Goal: Information Seeking & Learning: Learn about a topic

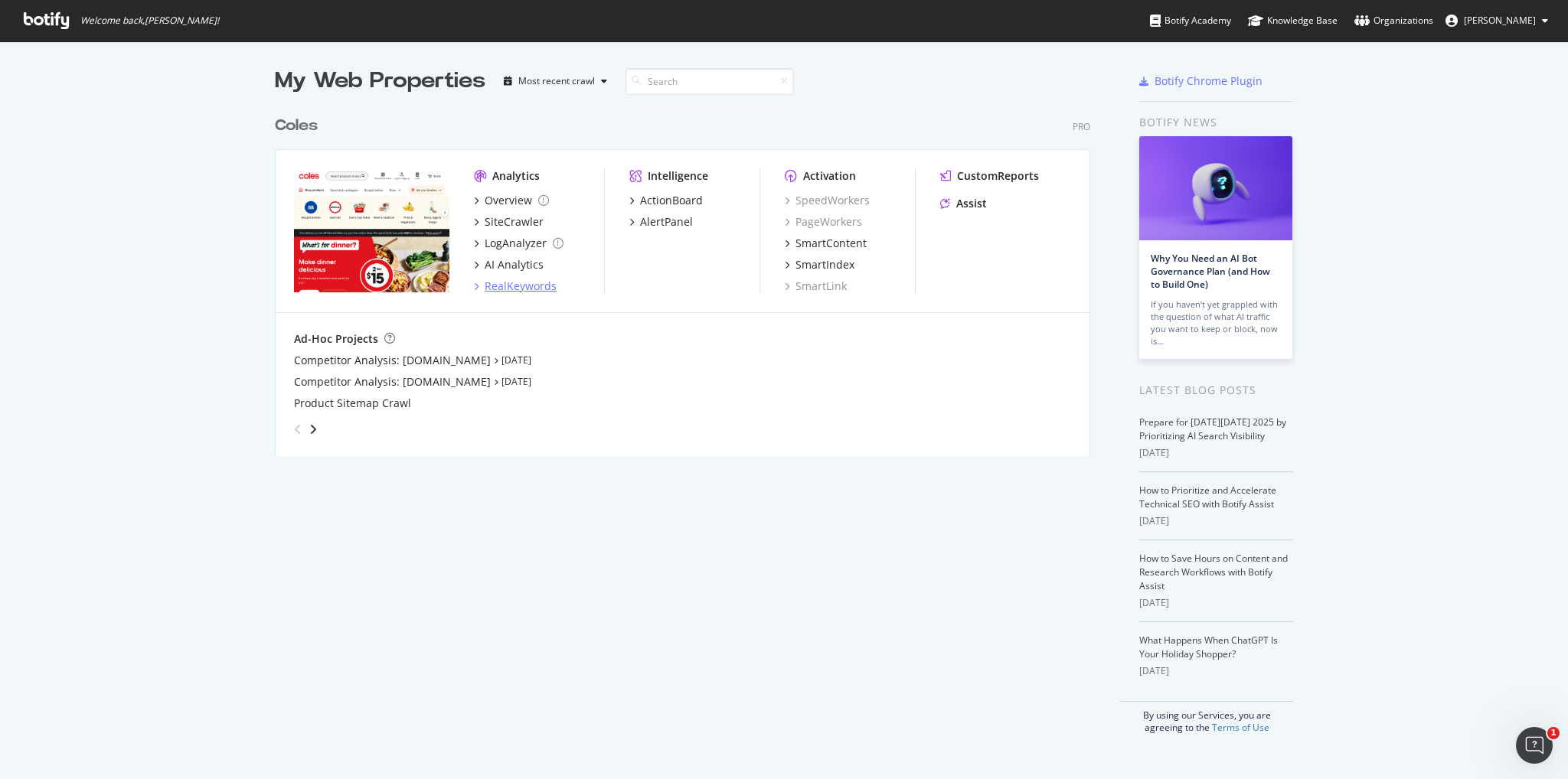
click at [517, 287] on div "RealKeywords" at bounding box center [520, 286] width 72 height 16
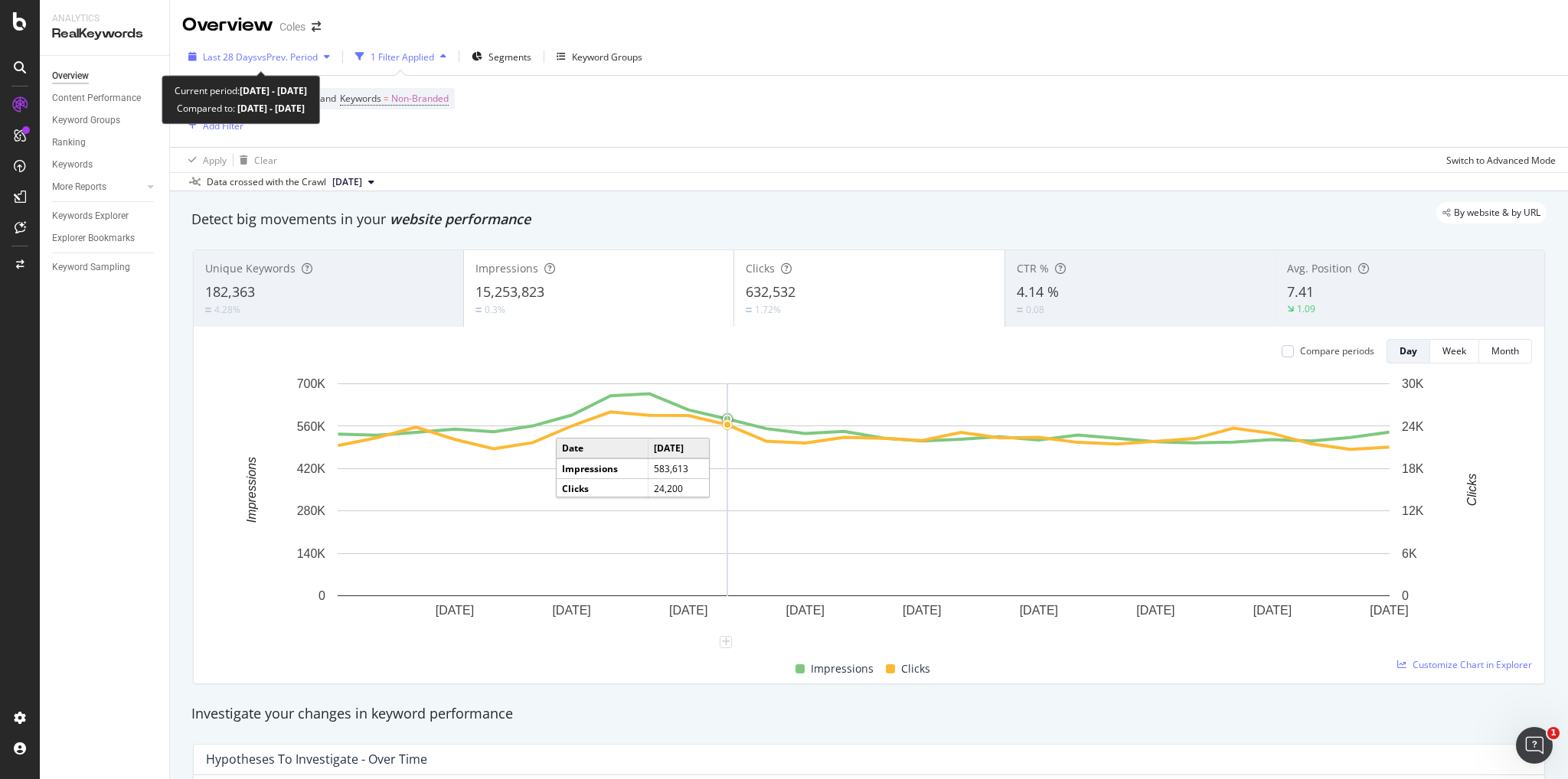
click at [273, 50] on span "vs Prev. Period" at bounding box center [287, 57] width 60 height 13
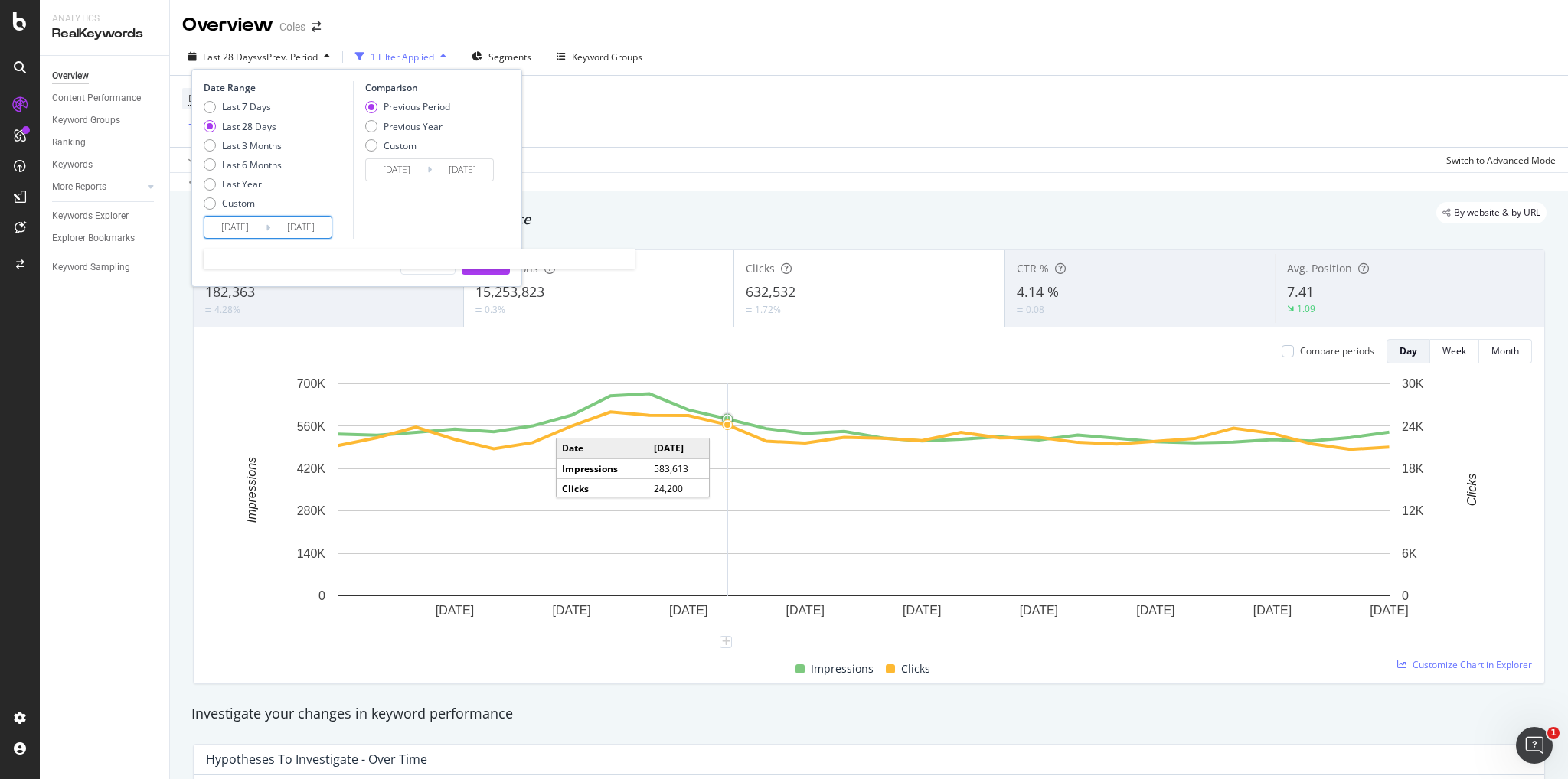
click at [246, 231] on input "[DATE]" at bounding box center [235, 226] width 61 height 21
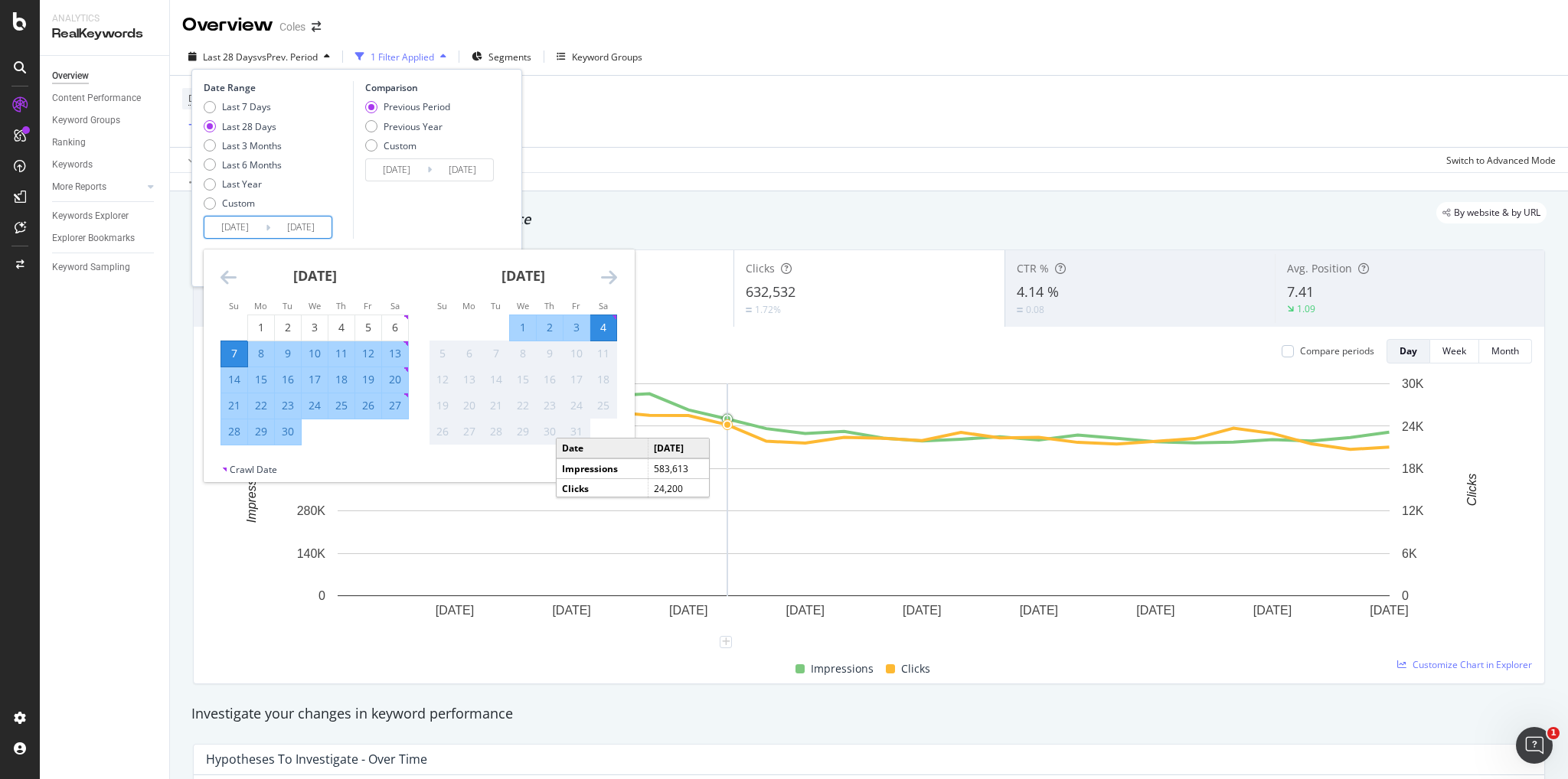
click at [262, 391] on div "15" at bounding box center [261, 380] width 26 height 26
type input "[DATE]"
click at [272, 413] on div "22" at bounding box center [261, 406] width 26 height 26
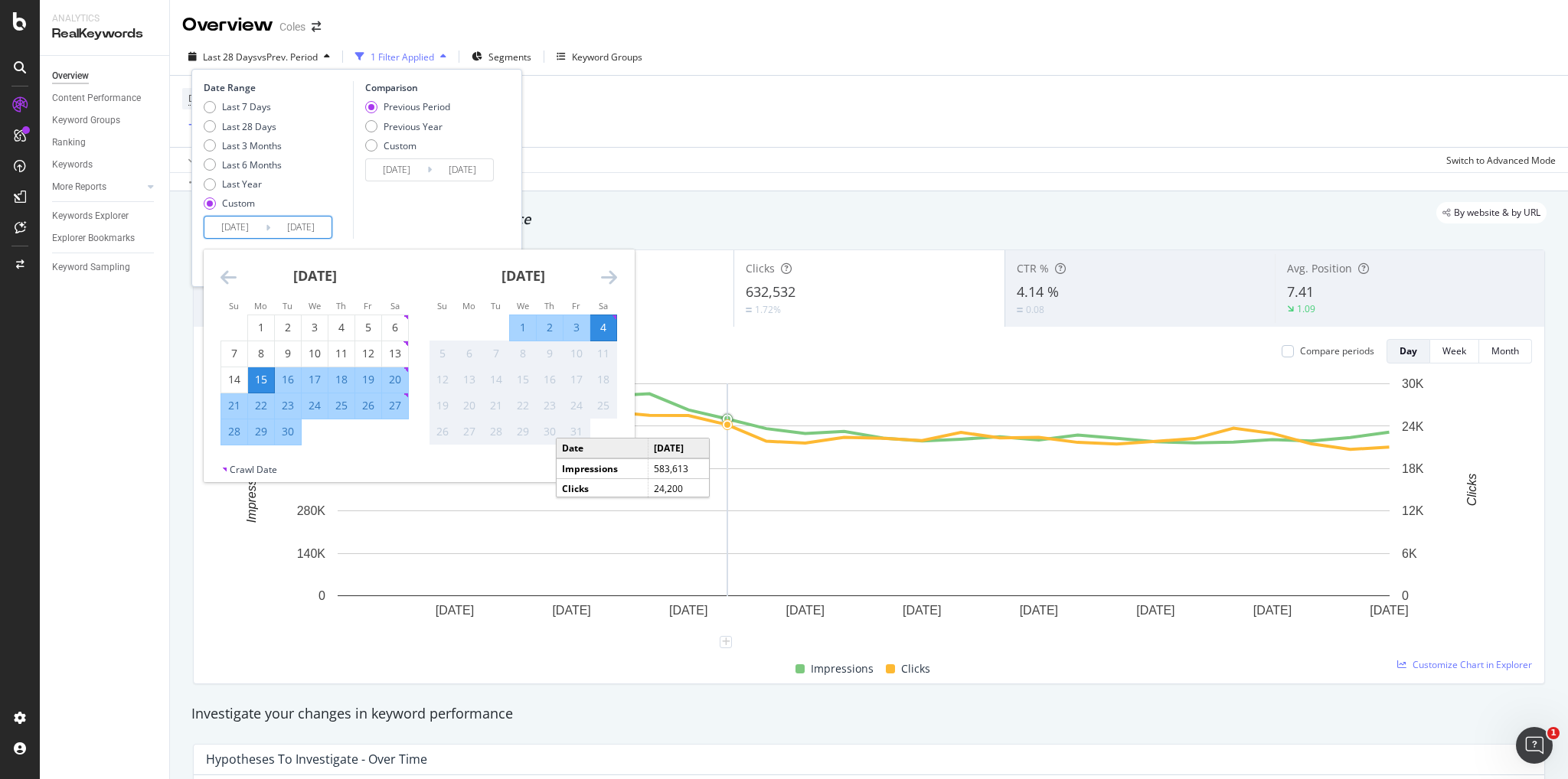
type input "[DATE]"
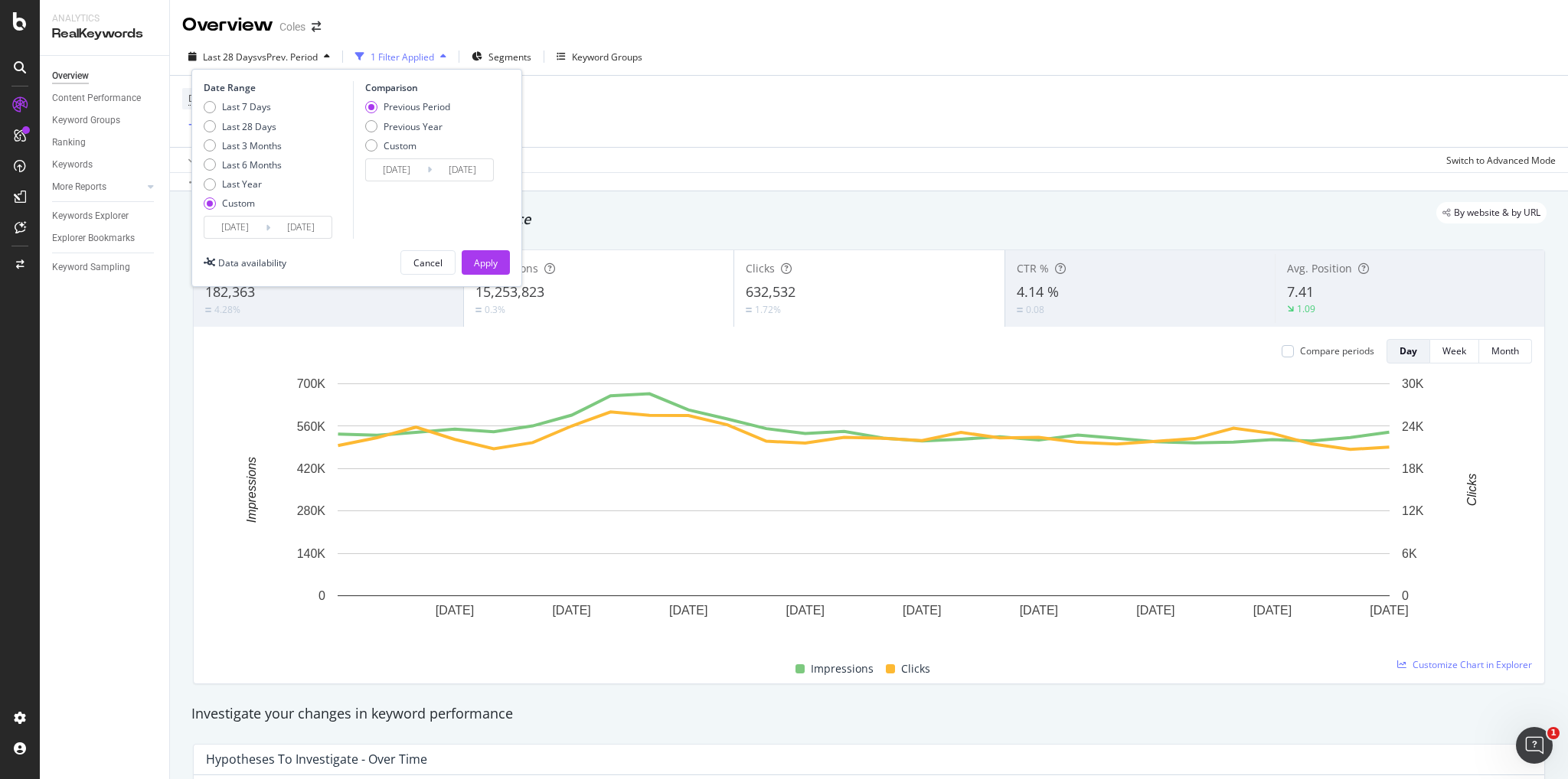
click at [250, 229] on input "[DATE]" at bounding box center [235, 226] width 61 height 21
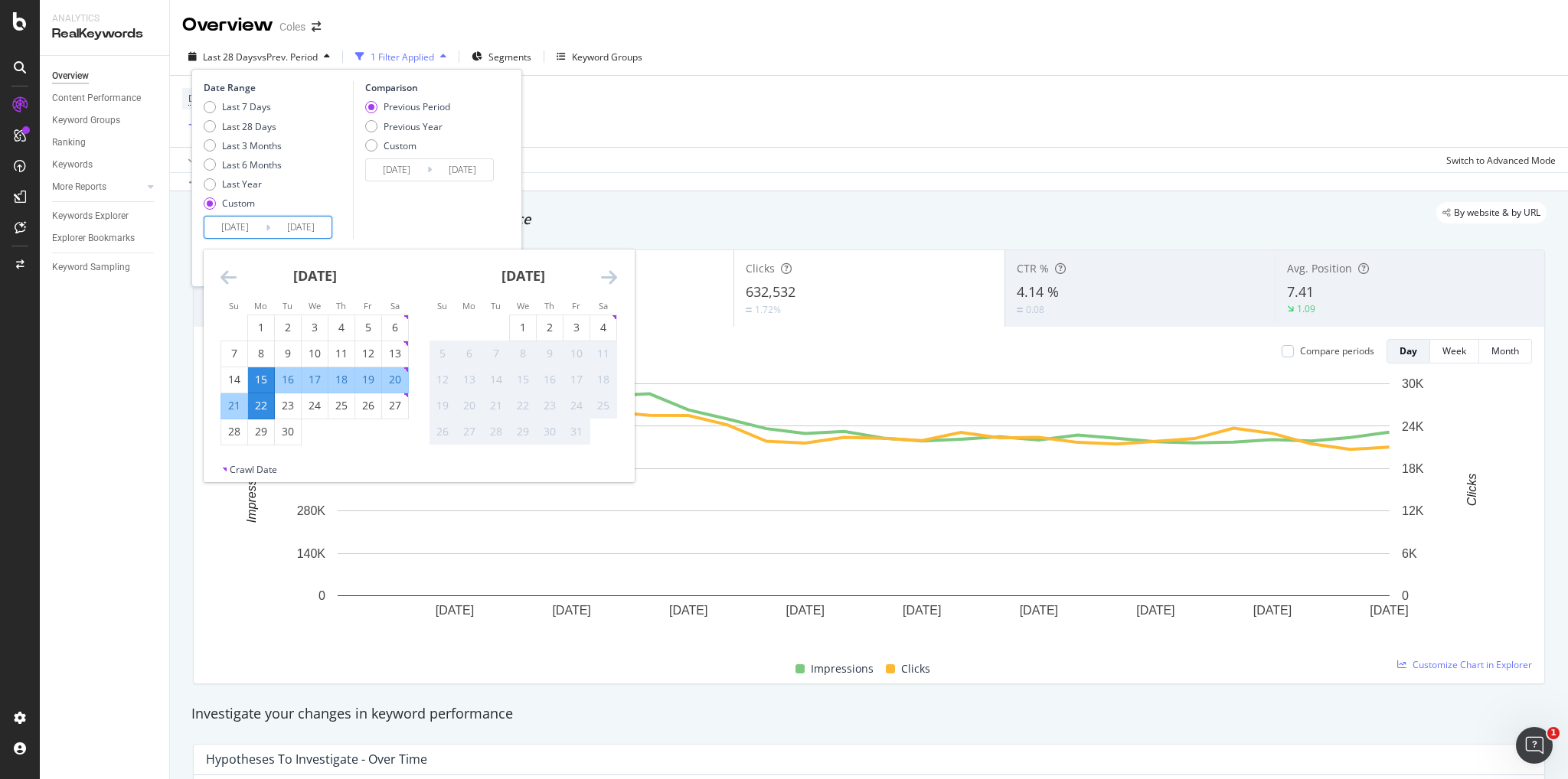
click at [265, 406] on div "22" at bounding box center [261, 405] width 26 height 16
type input "[DATE]"
click at [601, 331] on div "4" at bounding box center [603, 327] width 26 height 16
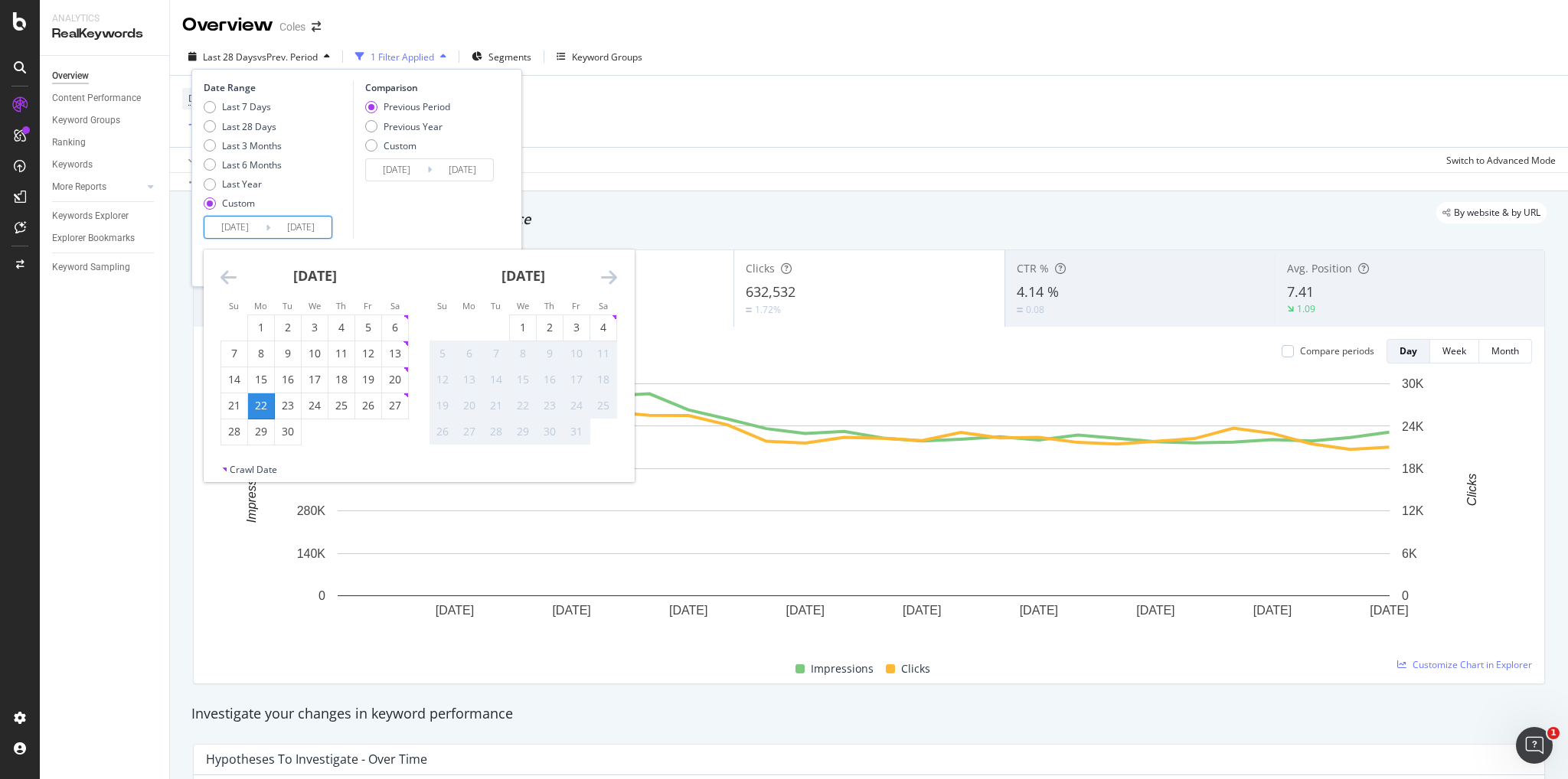
type input "[DATE]"
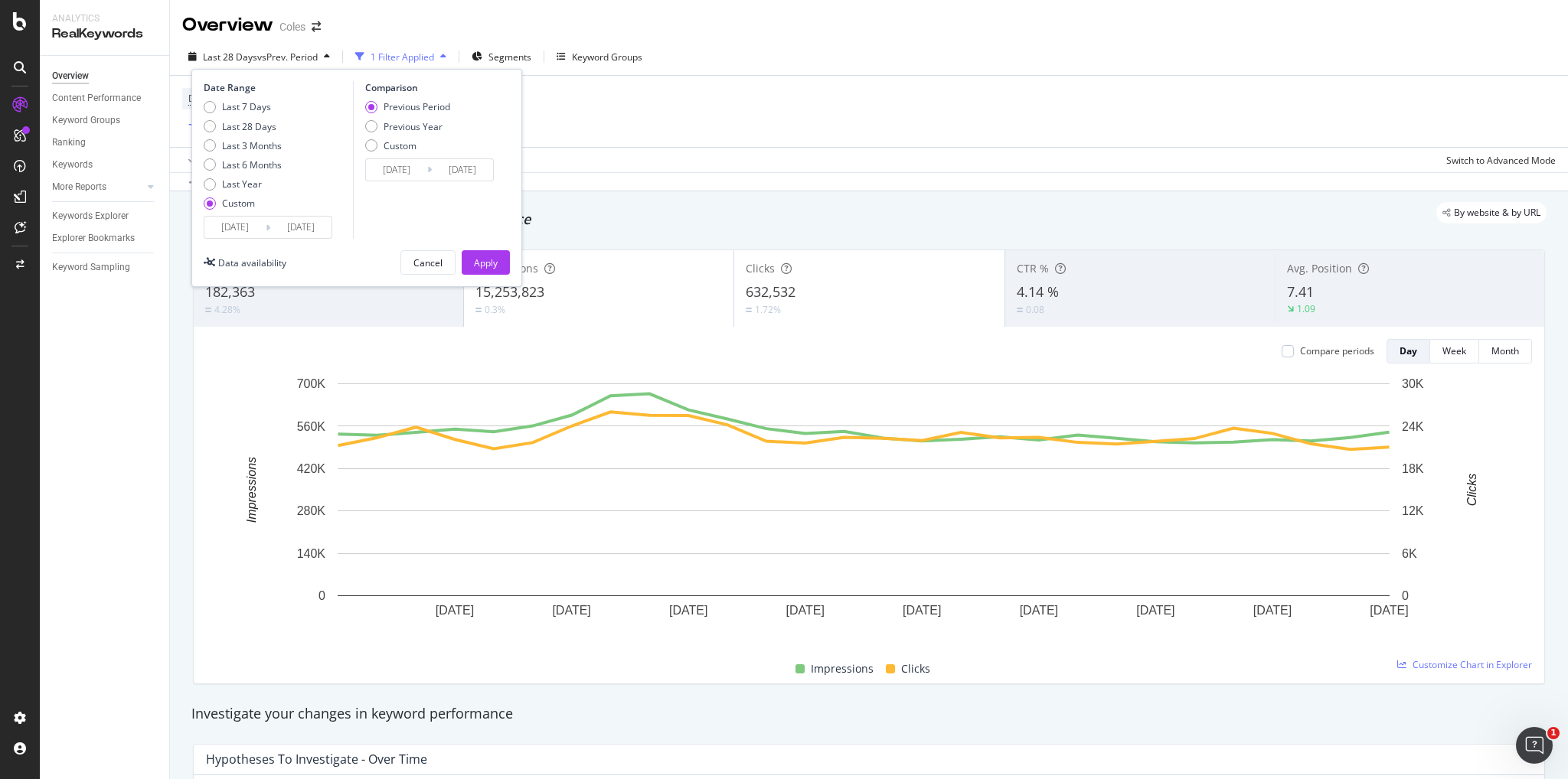
click at [257, 236] on input "[DATE]" at bounding box center [235, 226] width 61 height 21
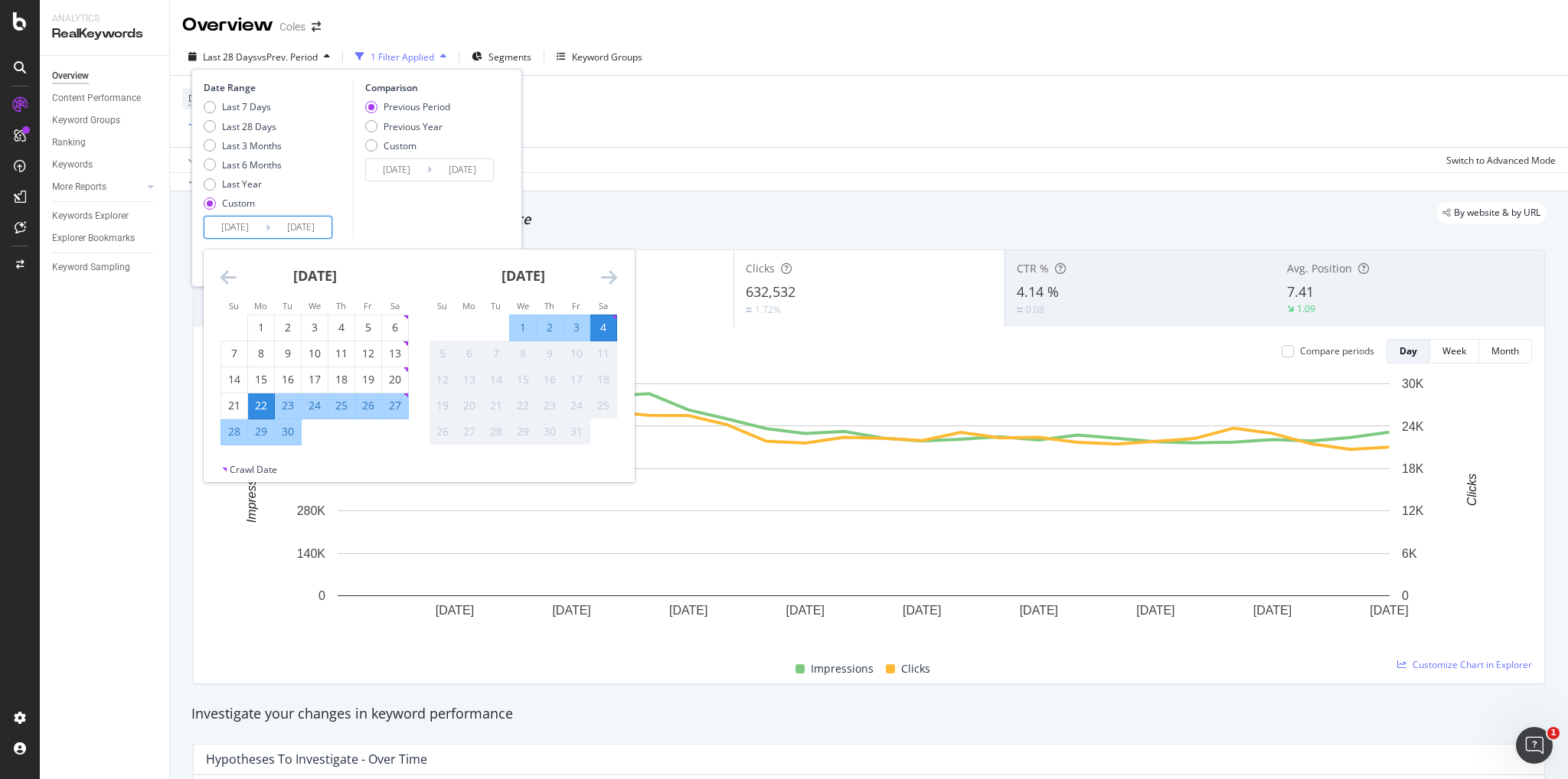
click at [348, 215] on div "Date Range Last 7 Days Last 28 Days Last 3 Months Last 6 Months Last Year Custo…" at bounding box center [276, 160] width 145 height 158
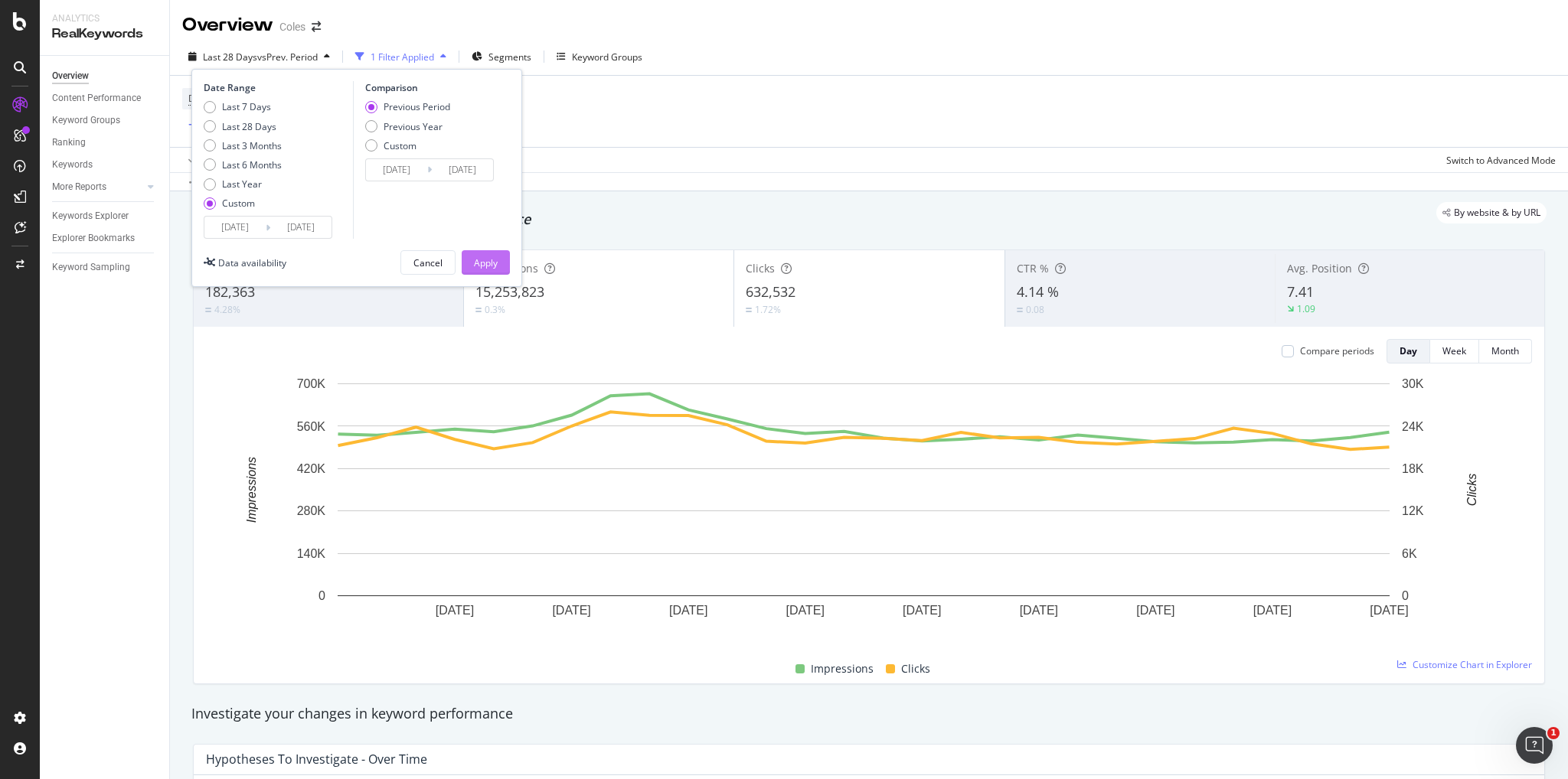
click at [491, 267] on div "Apply" at bounding box center [486, 263] width 24 height 13
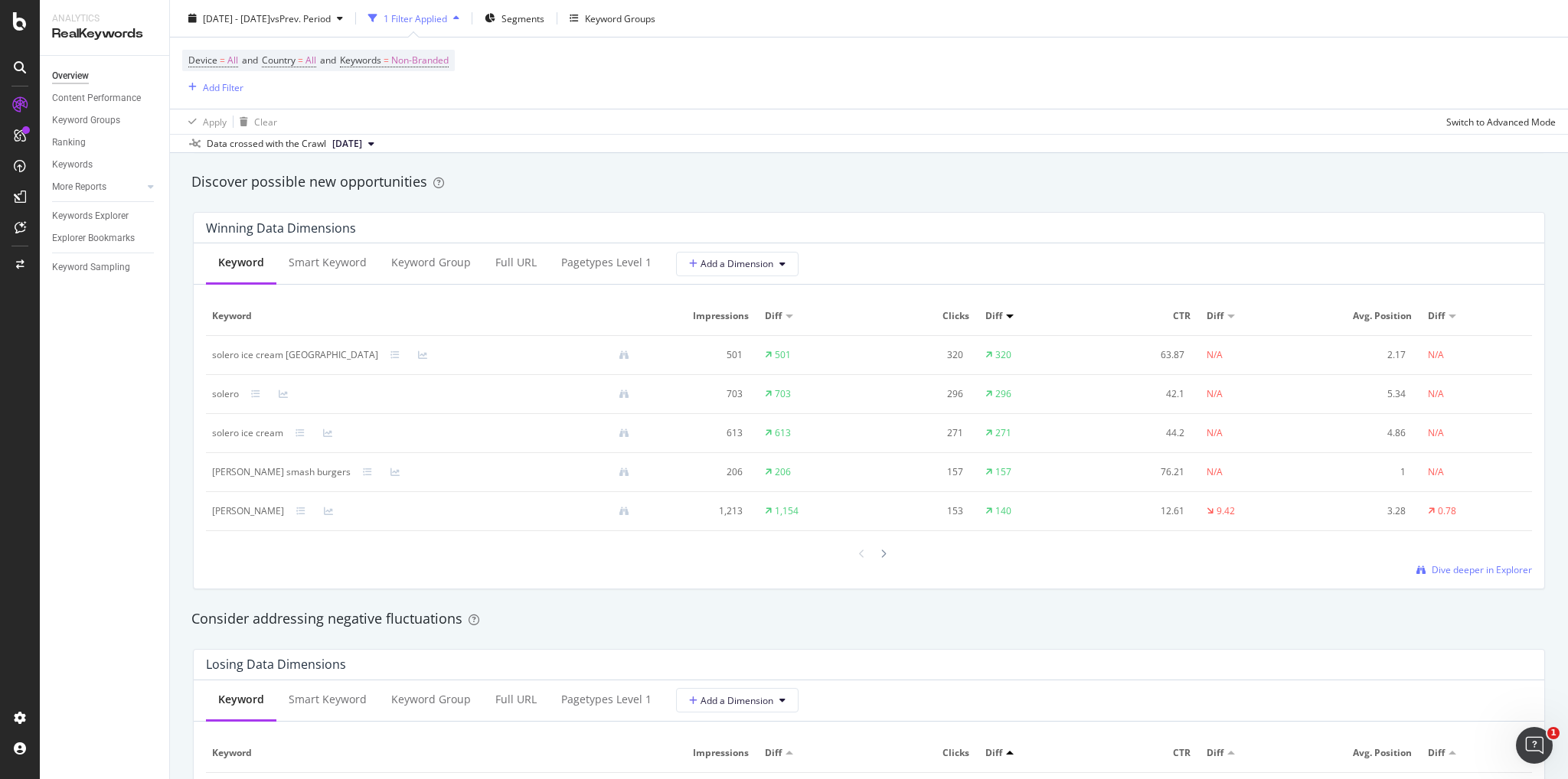
scroll to position [1301, 0]
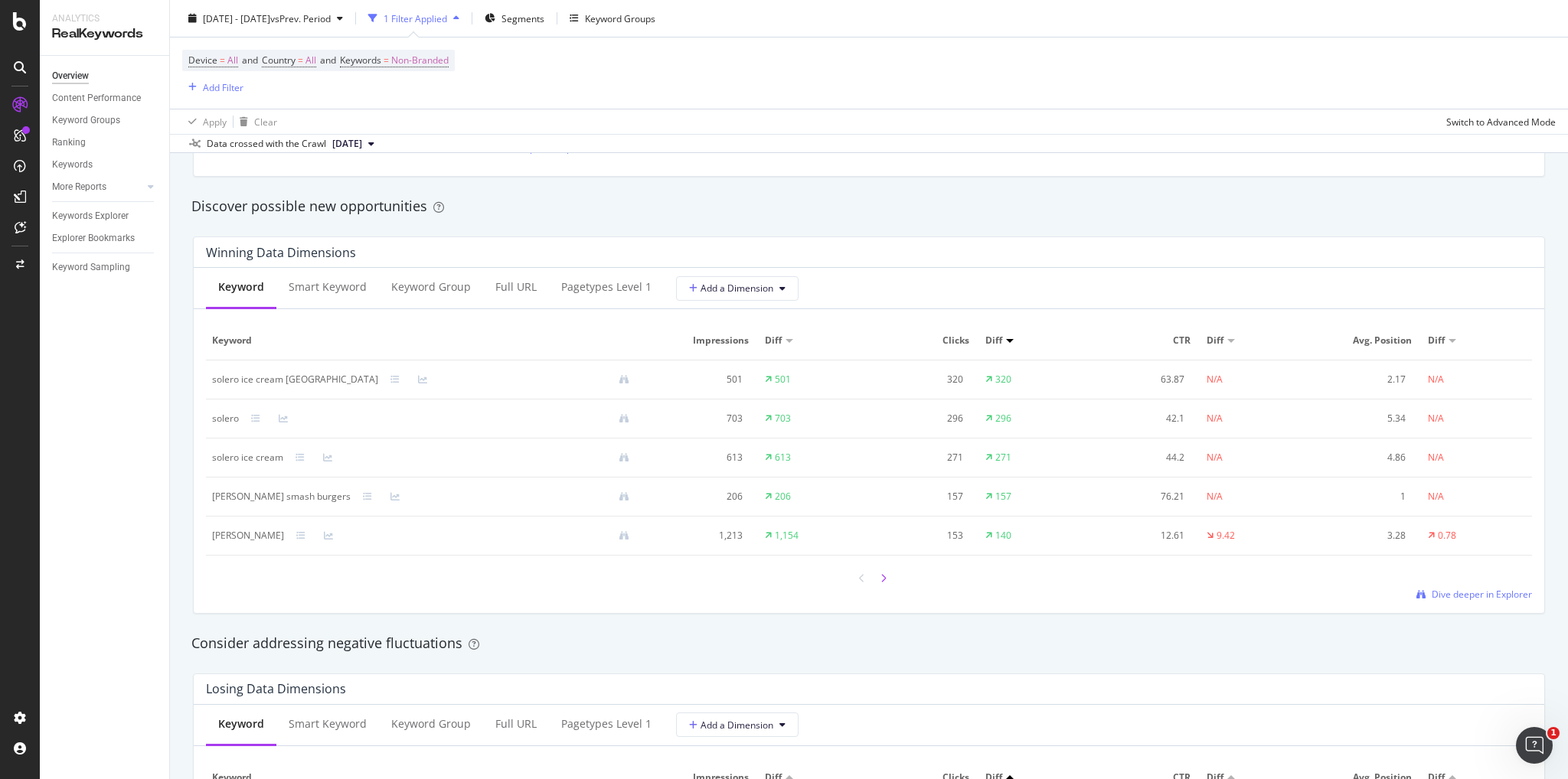
click at [881, 575] on icon at bounding box center [883, 578] width 6 height 9
click at [276, 419] on icon at bounding box center [277, 419] width 9 height 9
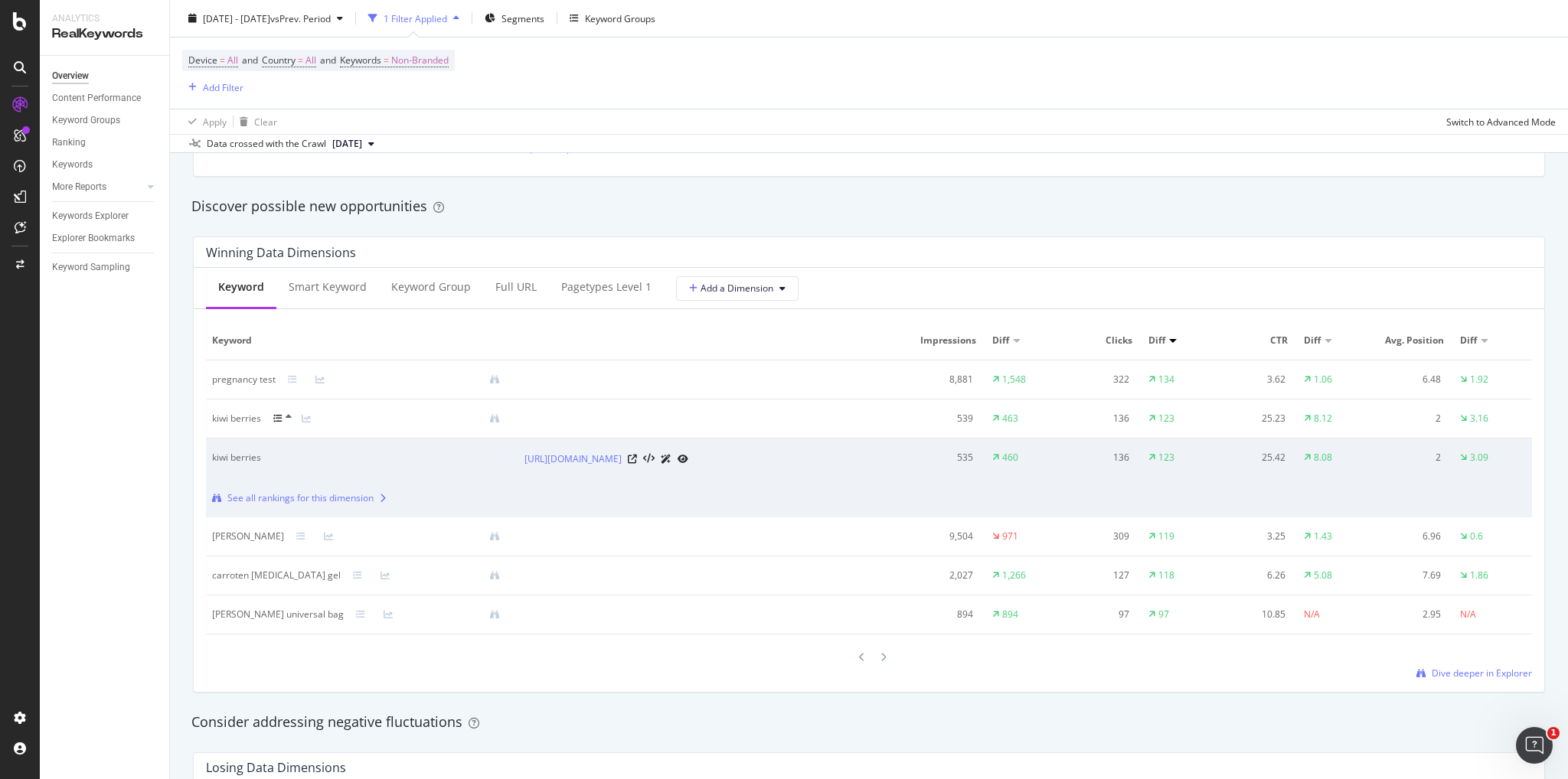
click at [688, 462] on div at bounding box center [658, 459] width 60 height 16
click at [637, 457] on icon at bounding box center [632, 459] width 9 height 9
click at [290, 380] on icon at bounding box center [292, 379] width 9 height 9
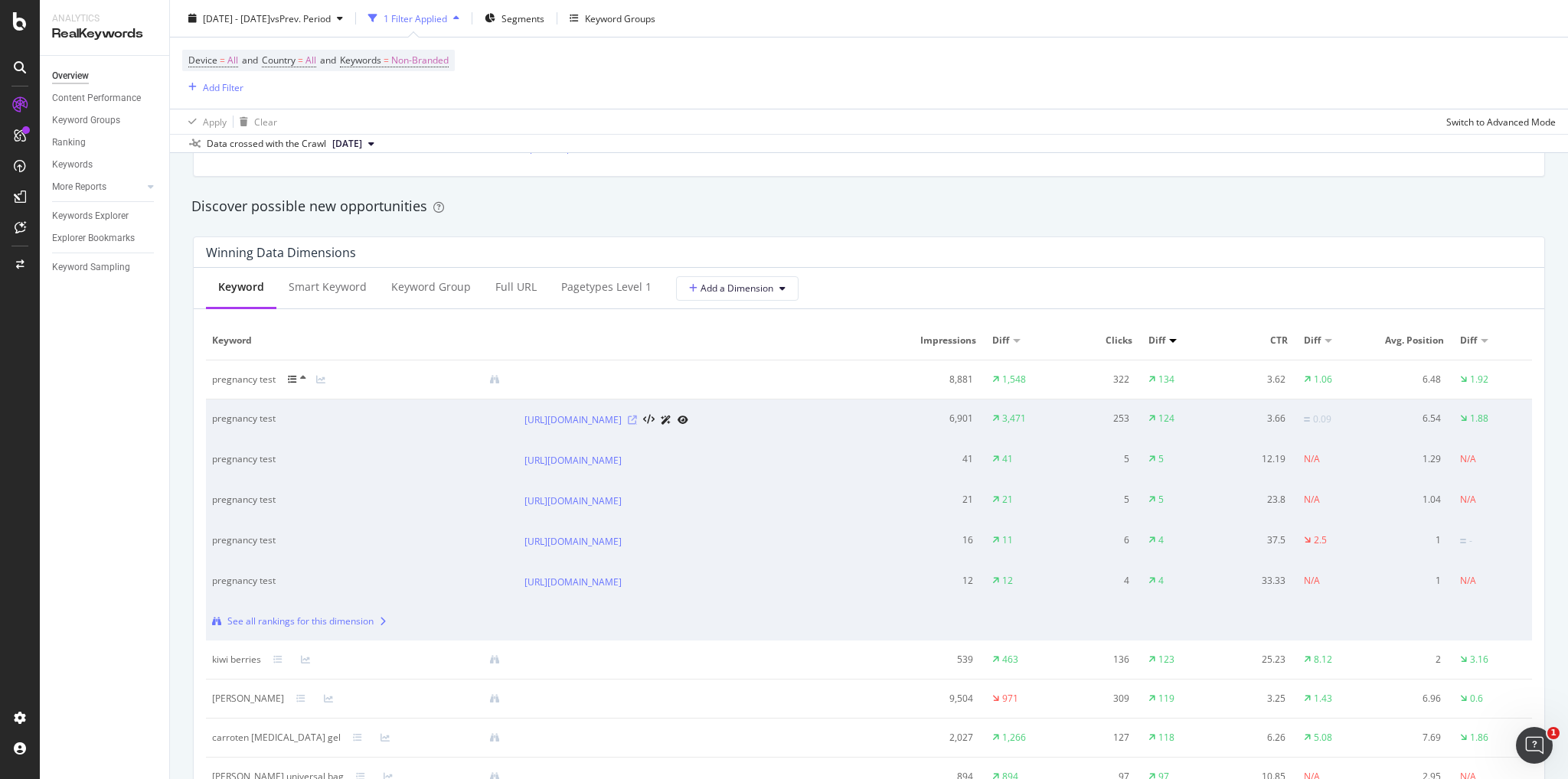
click at [637, 423] on icon at bounding box center [632, 420] width 9 height 9
click at [296, 378] on icon at bounding box center [292, 379] width 9 height 9
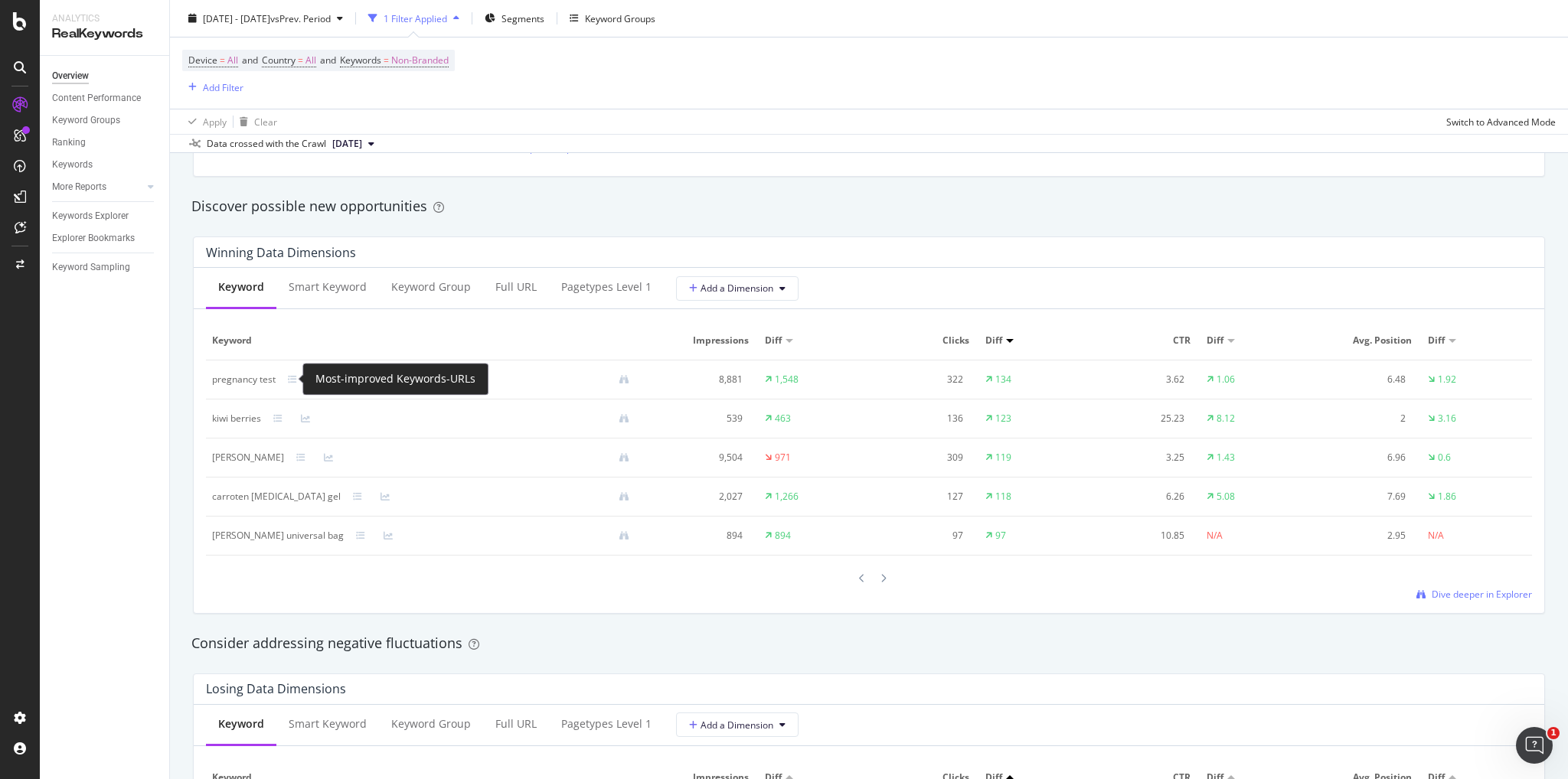
click at [296, 378] on icon at bounding box center [292, 379] width 9 height 9
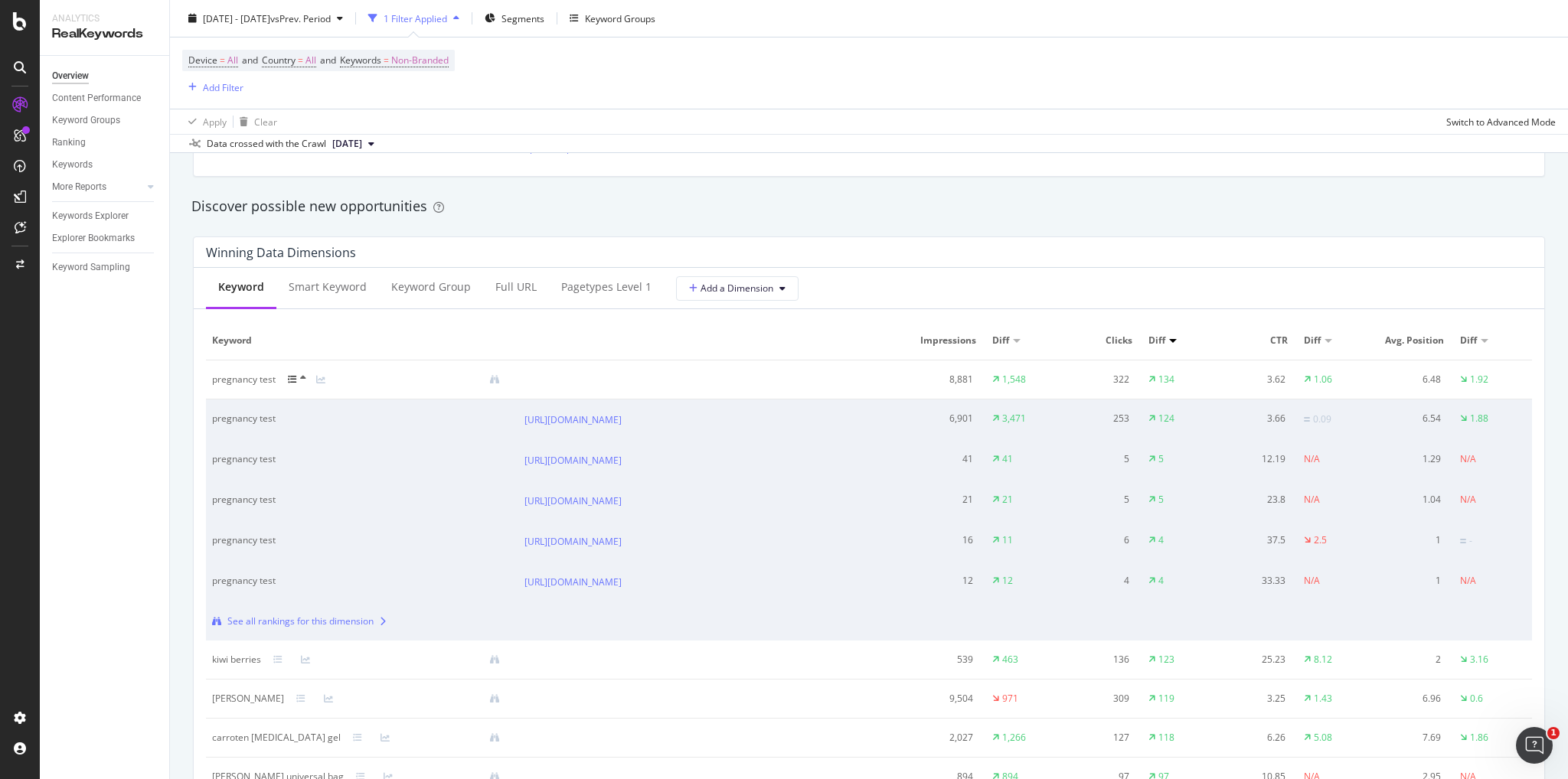
click at [296, 378] on icon at bounding box center [292, 379] width 9 height 9
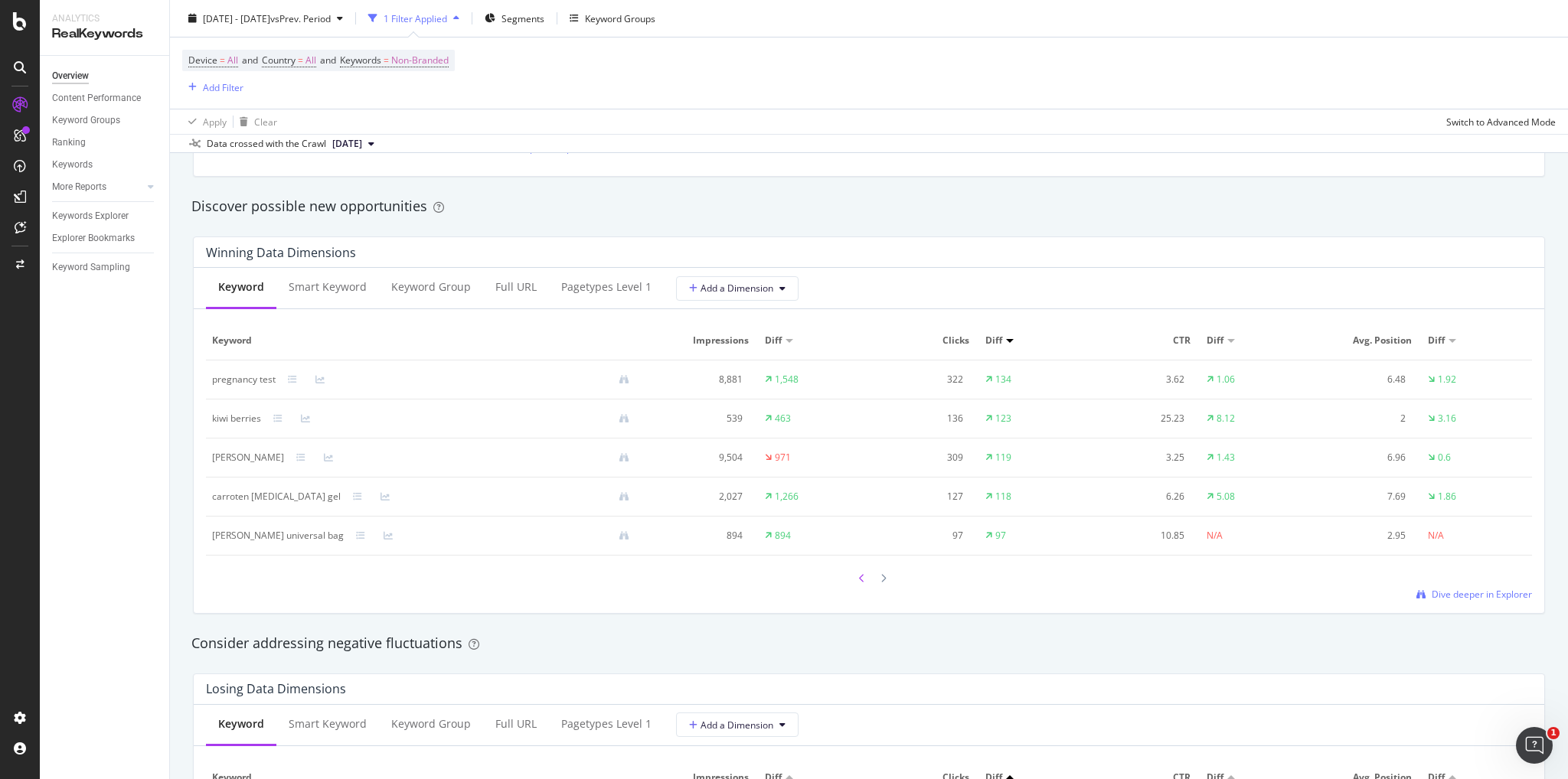
click at [859, 579] on icon at bounding box center [862, 578] width 6 height 9
click at [859, 576] on icon at bounding box center [862, 578] width 6 height 9
click at [881, 576] on div at bounding box center [883, 577] width 14 height 21
click at [881, 580] on div at bounding box center [883, 577] width 14 height 21
click at [881, 579] on icon at bounding box center [883, 580] width 6 height 9
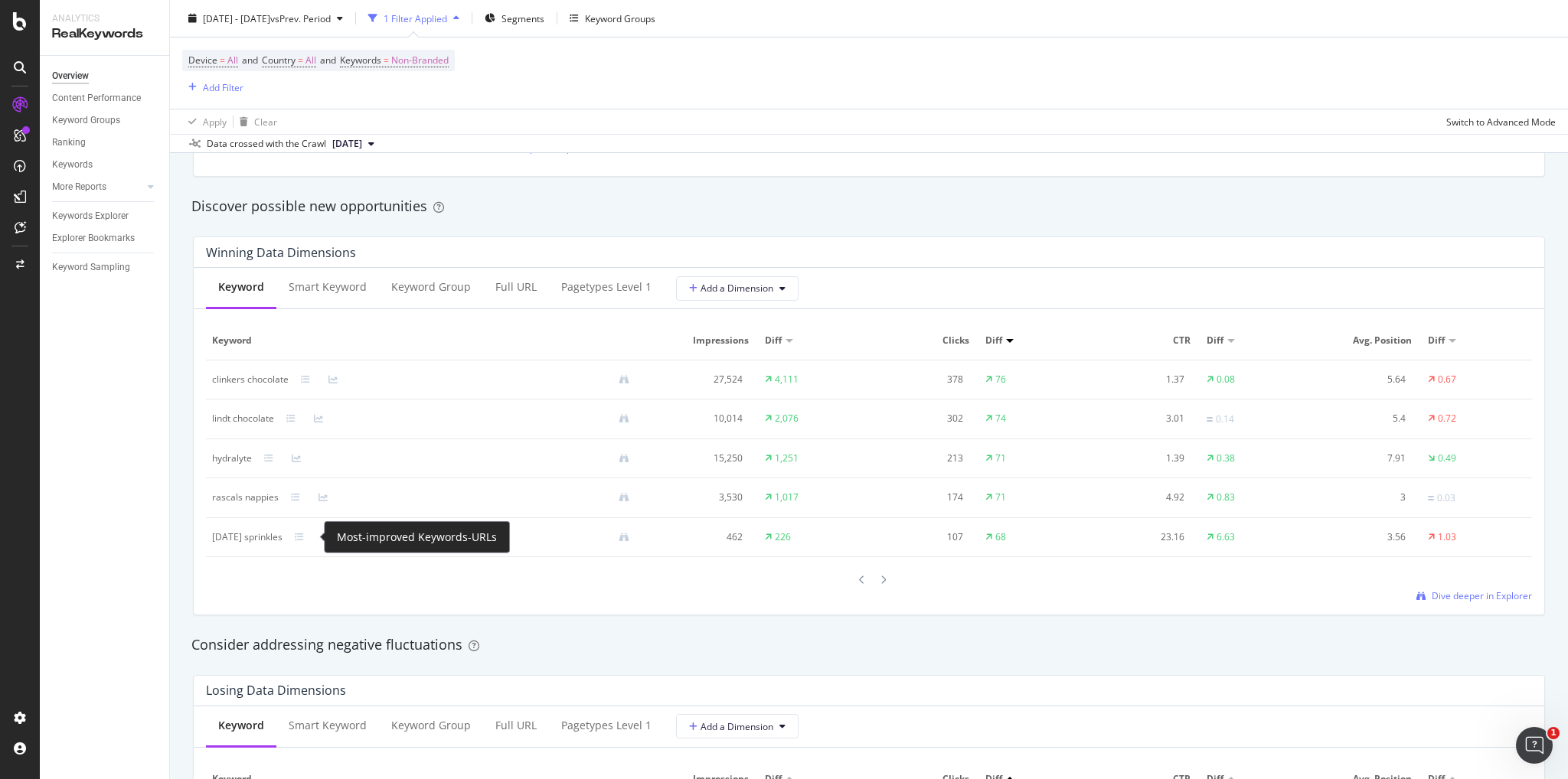
click at [319, 538] on div at bounding box center [308, 537] width 27 height 9
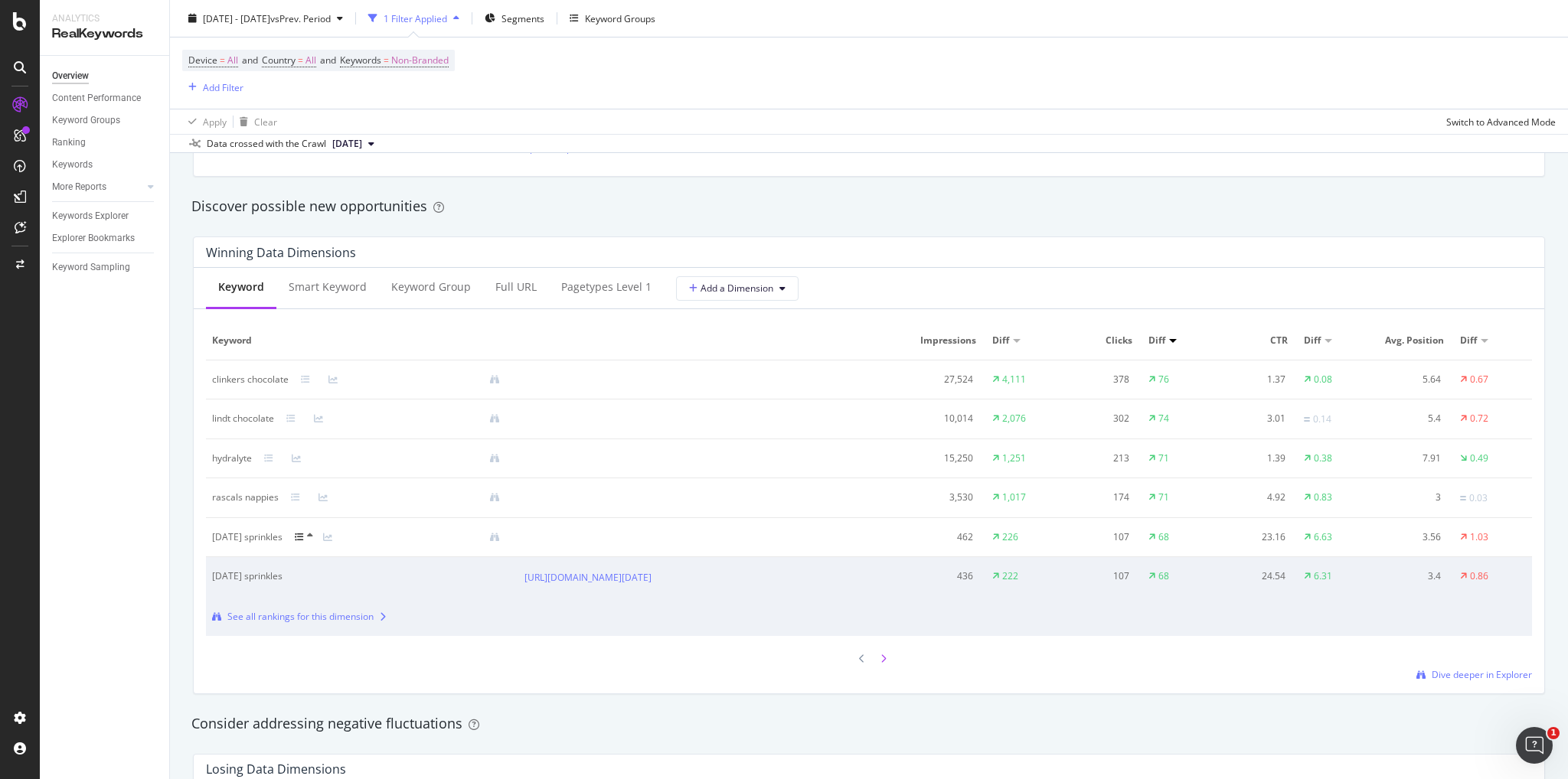
click at [881, 663] on icon at bounding box center [883, 659] width 6 height 9
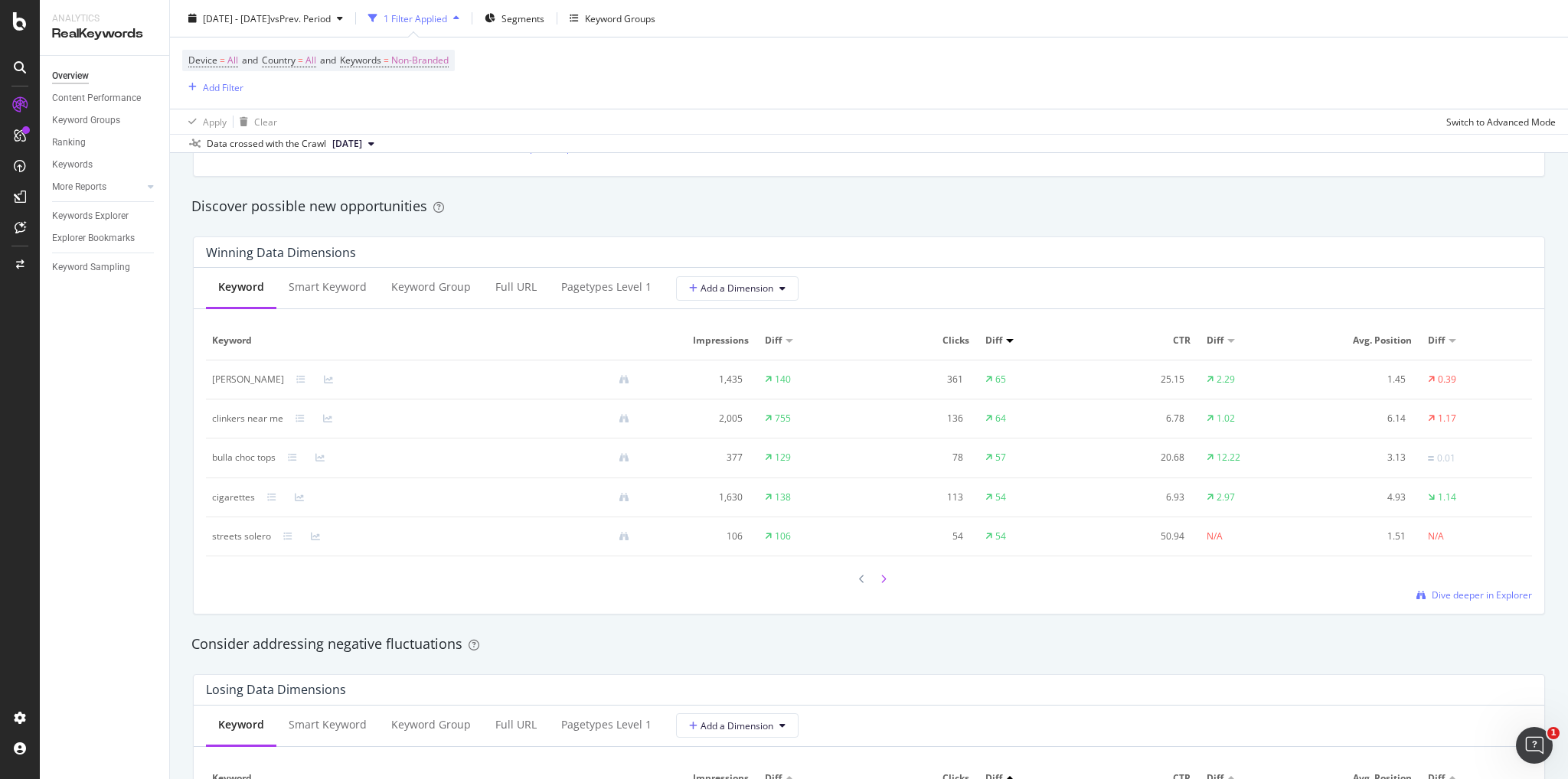
click at [881, 575] on icon at bounding box center [883, 579] width 6 height 9
click at [879, 583] on div at bounding box center [883, 578] width 14 height 21
drag, startPoint x: 931, startPoint y: 382, endPoint x: 956, endPoint y: 380, distance: 25.1
click at [956, 380] on div "298" at bounding box center [919, 379] width 88 height 14
click at [940, 381] on div "298" at bounding box center [919, 379] width 88 height 14
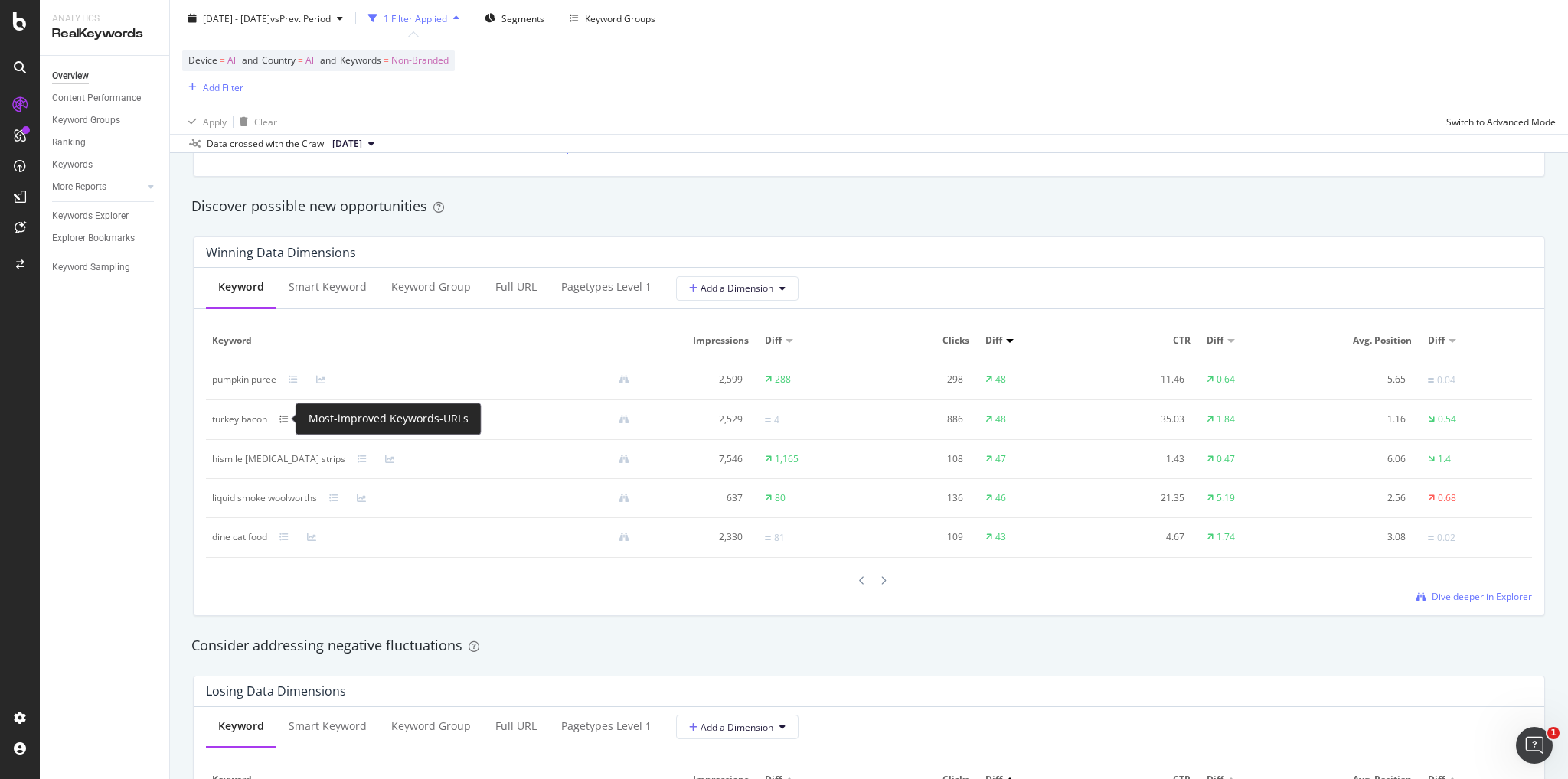
click at [285, 415] on icon at bounding box center [284, 420] width 9 height 9
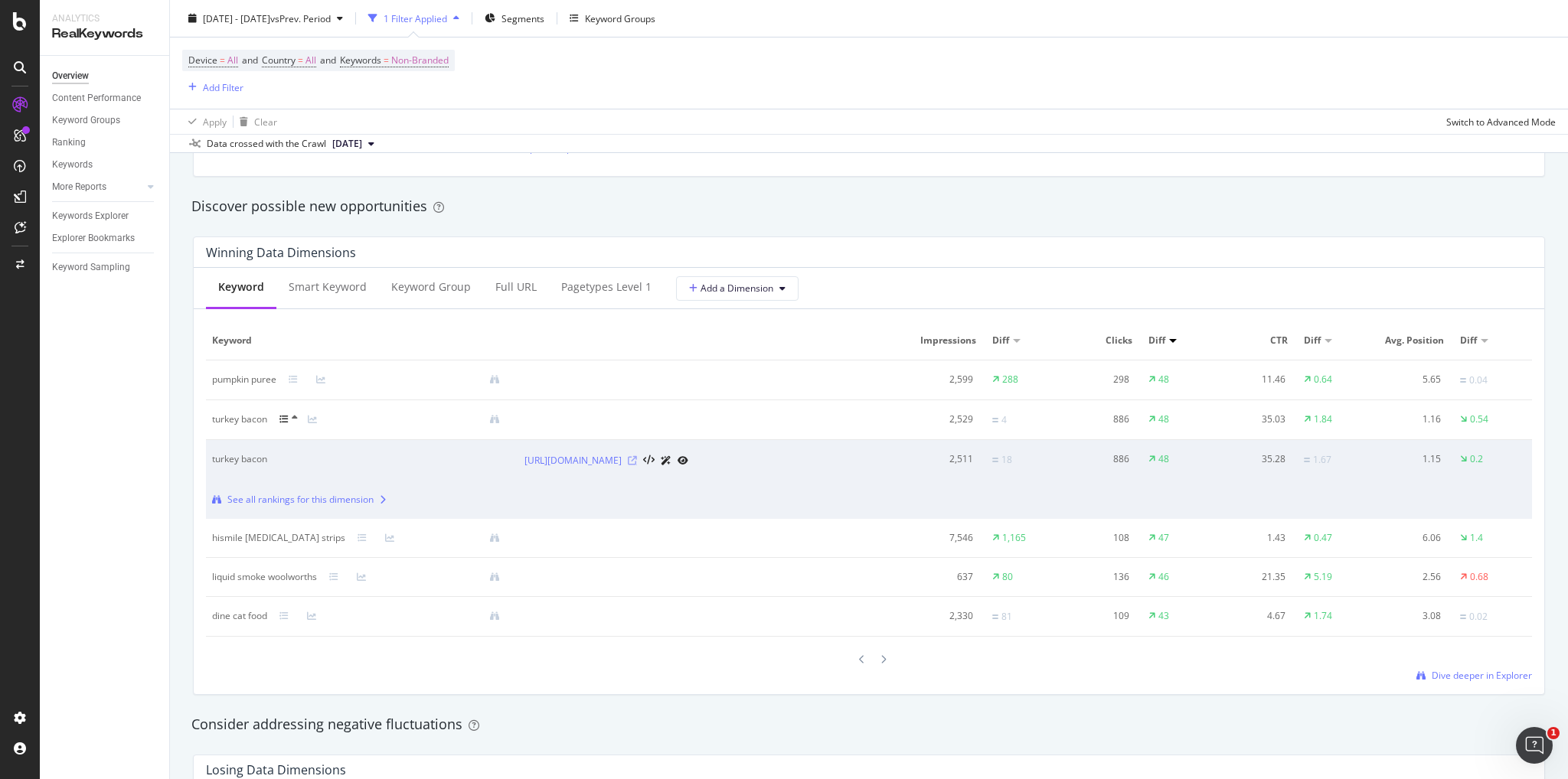
click at [637, 465] on icon at bounding box center [632, 461] width 9 height 9
click at [292, 381] on icon at bounding box center [293, 379] width 9 height 9
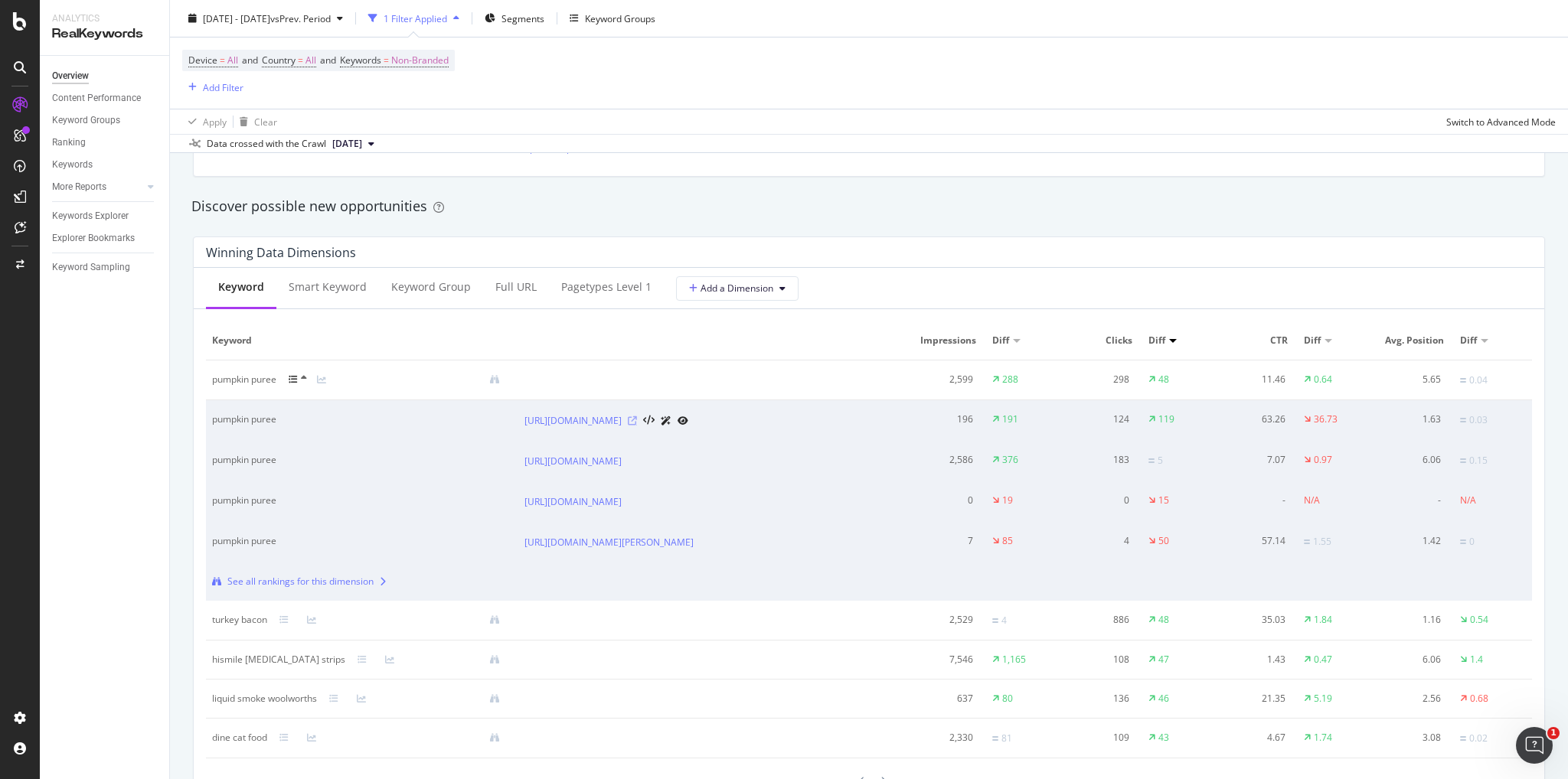
click at [637, 425] on icon at bounding box center [632, 421] width 9 height 9
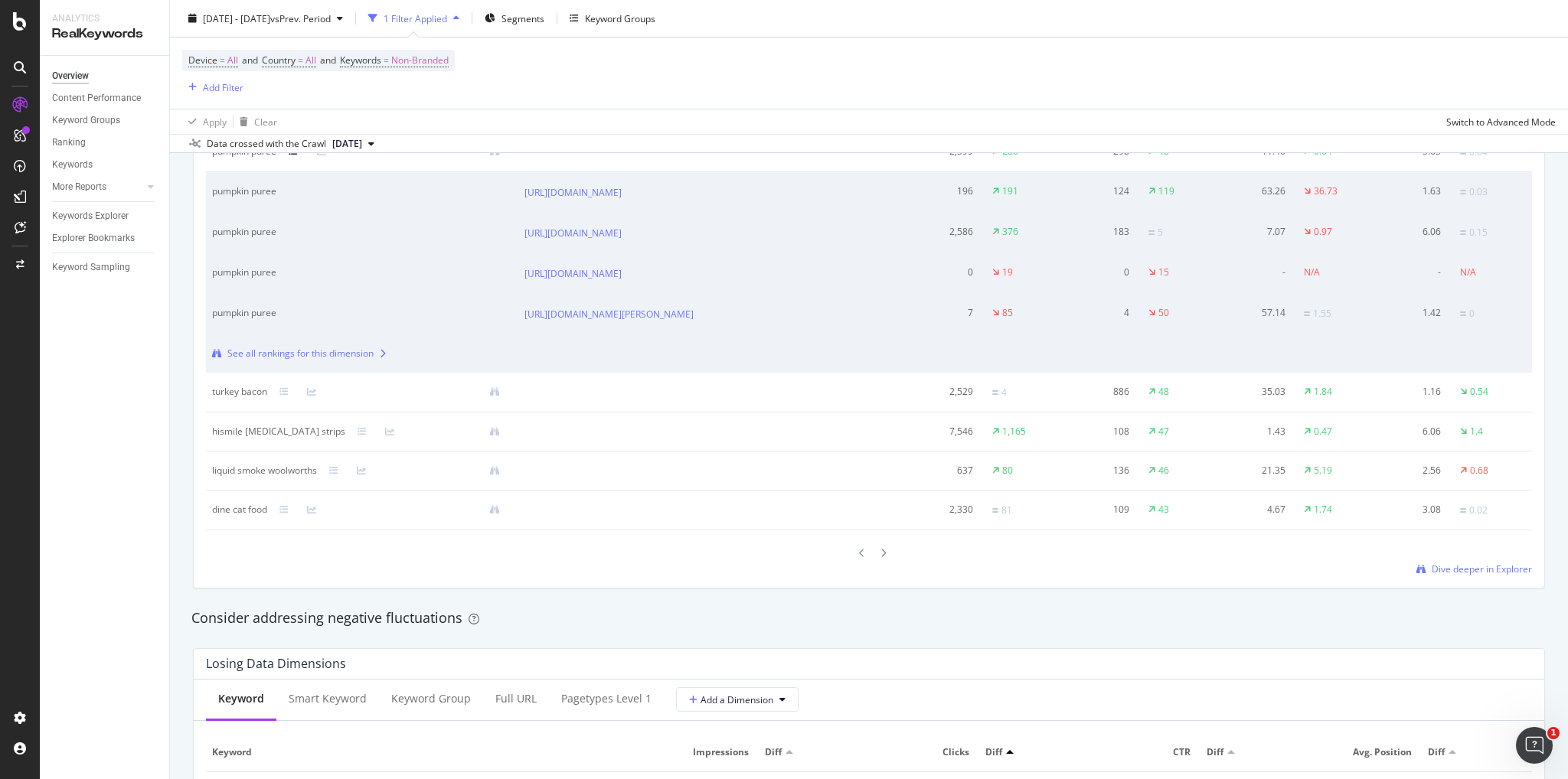
scroll to position [1531, 0]
click at [881, 556] on icon at bounding box center [883, 552] width 6 height 9
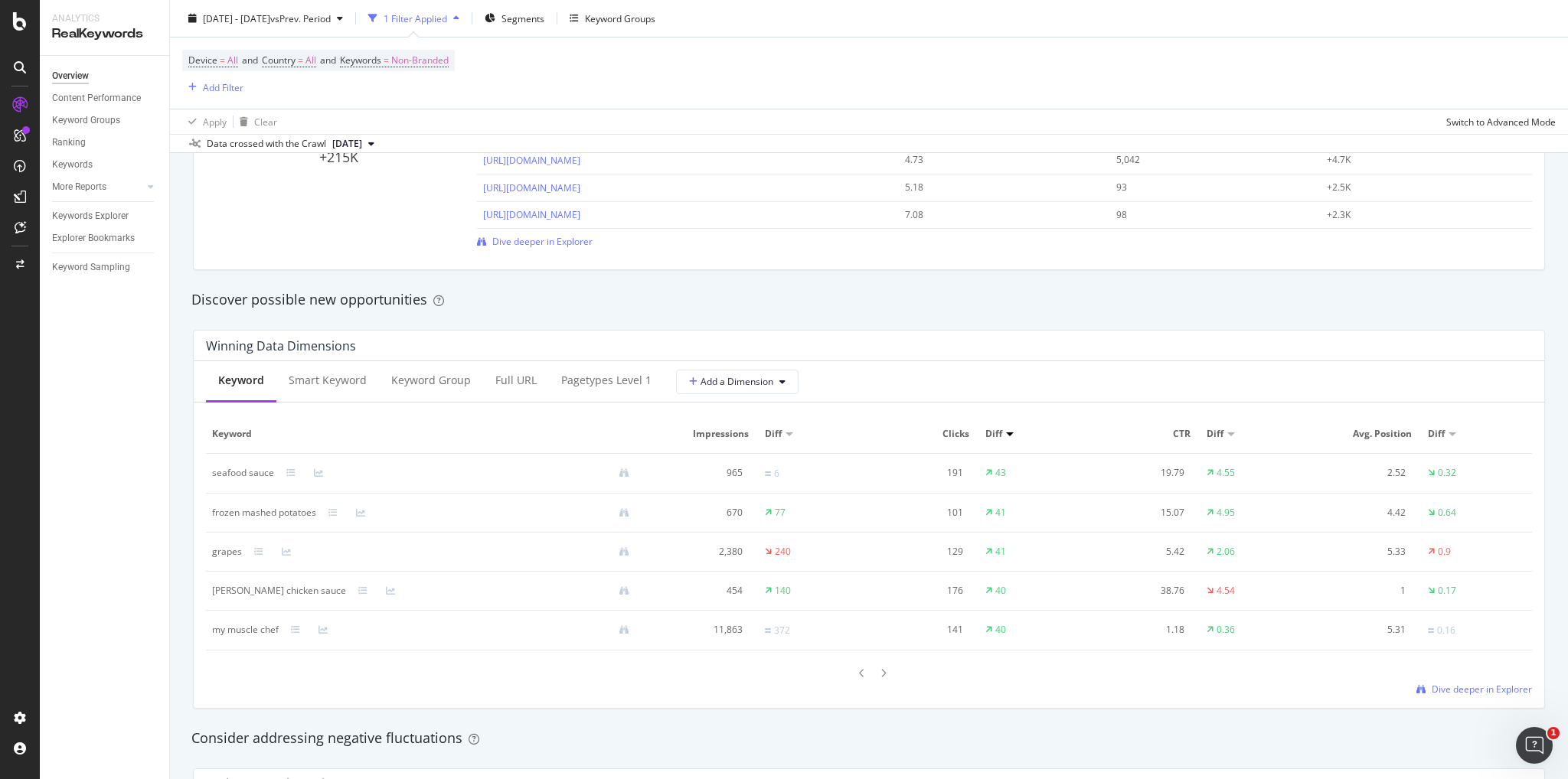
scroll to position [1224, 0]
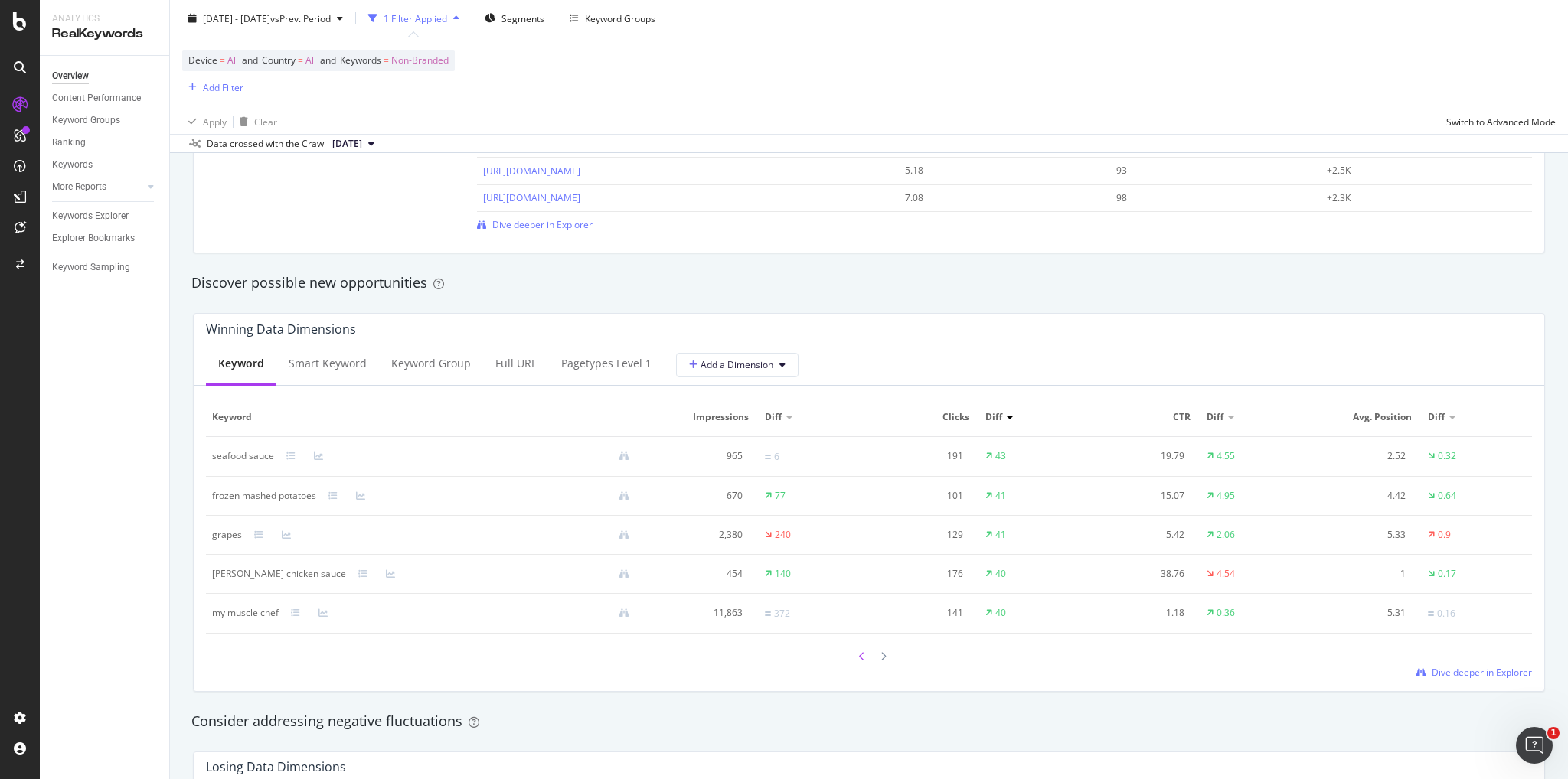
click at [859, 658] on icon at bounding box center [862, 657] width 6 height 9
click at [881, 656] on icon at bounding box center [883, 658] width 6 height 9
click at [859, 656] on icon at bounding box center [862, 657] width 6 height 9
click at [881, 660] on icon at bounding box center [883, 658] width 6 height 9
click at [881, 653] on icon at bounding box center [883, 657] width 6 height 9
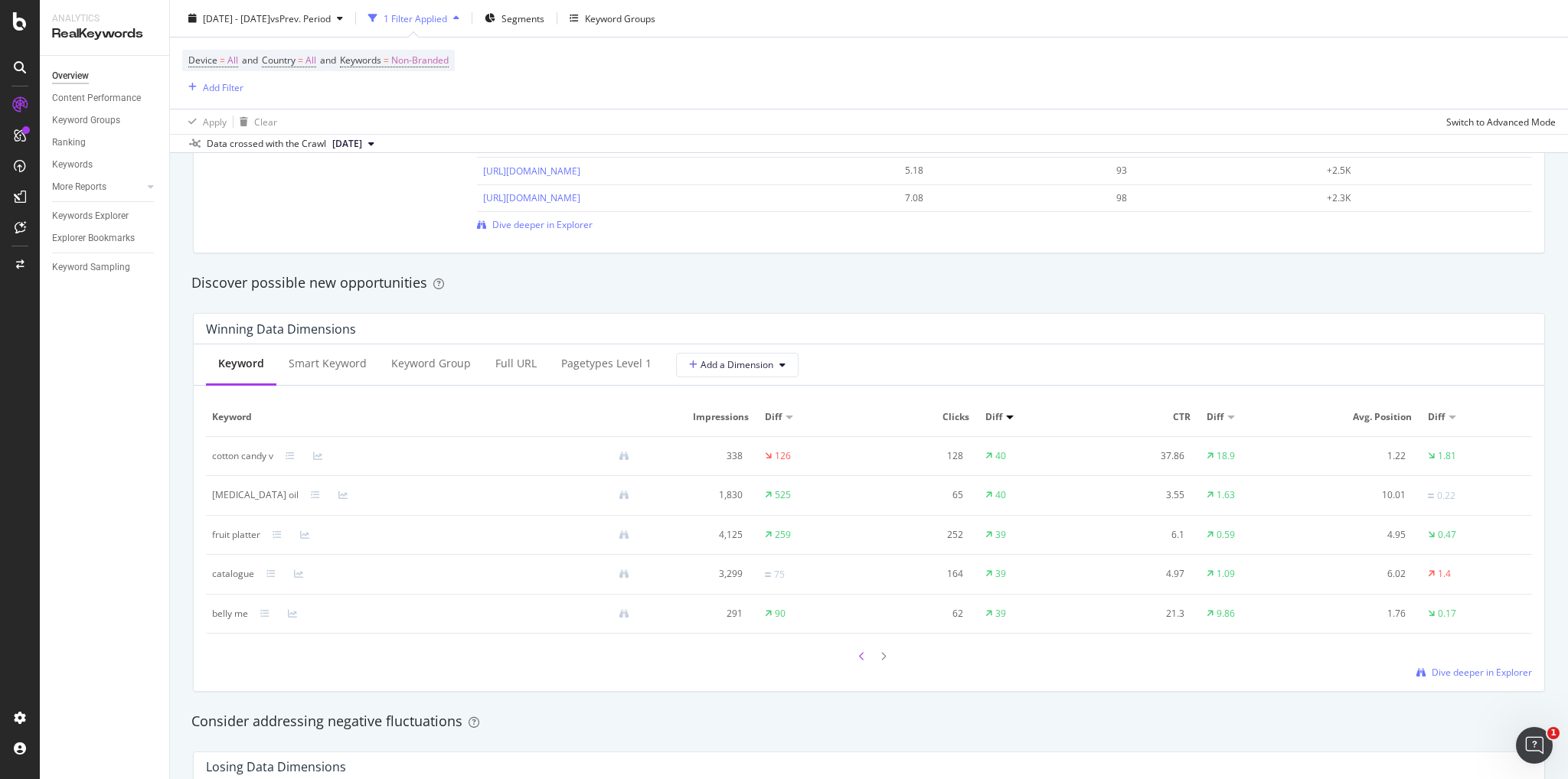
click at [862, 660] on div at bounding box center [862, 656] width 14 height 21
click at [859, 659] on icon at bounding box center [862, 657] width 6 height 9
click at [859, 659] on icon at bounding box center [862, 658] width 6 height 9
click at [859, 659] on icon at bounding box center [862, 656] width 6 height 9
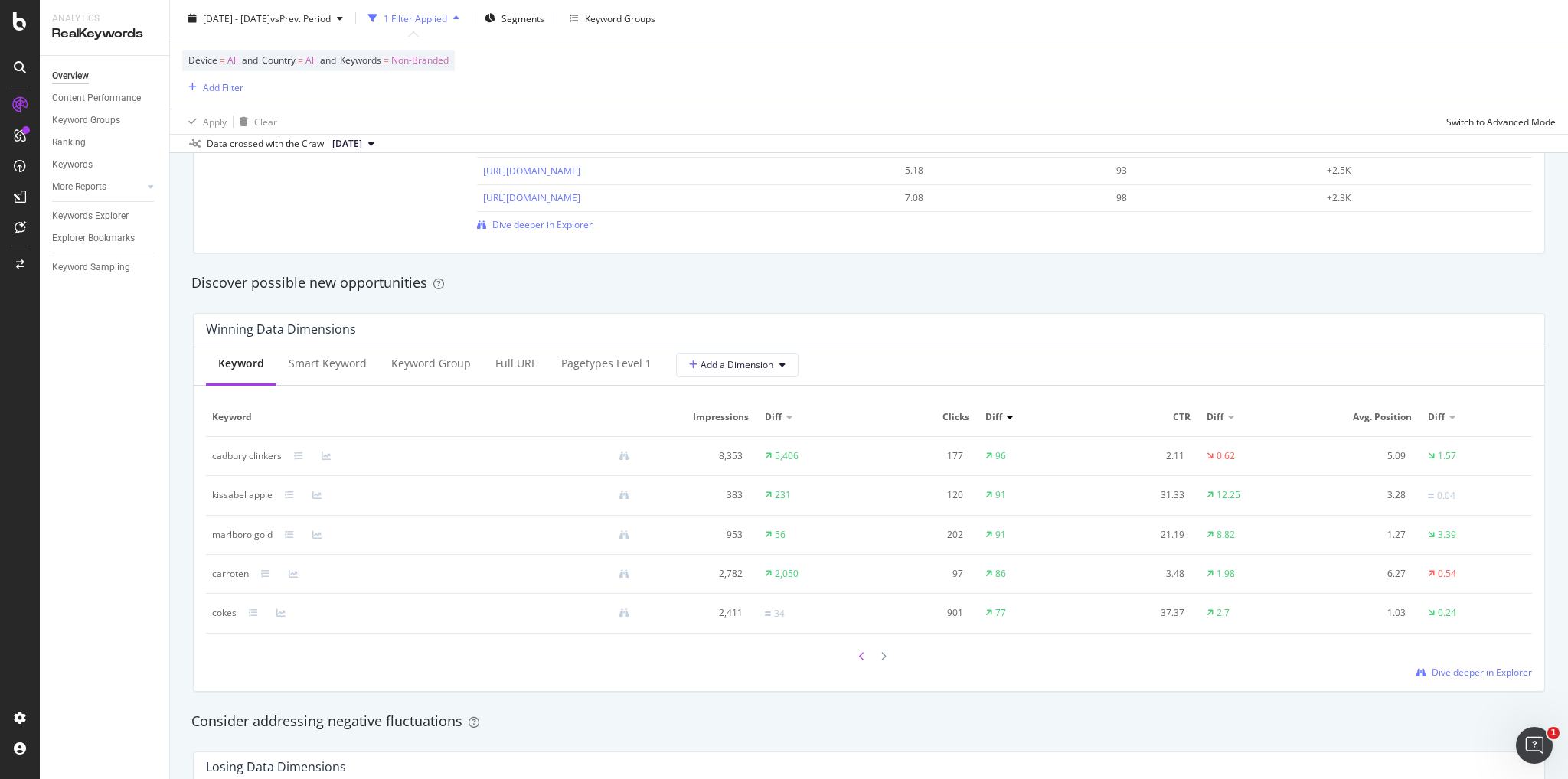
click at [855, 659] on div at bounding box center [862, 656] width 14 height 21
click at [855, 659] on div at bounding box center [862, 654] width 14 height 21
click at [855, 662] on div at bounding box center [862, 654] width 14 height 21
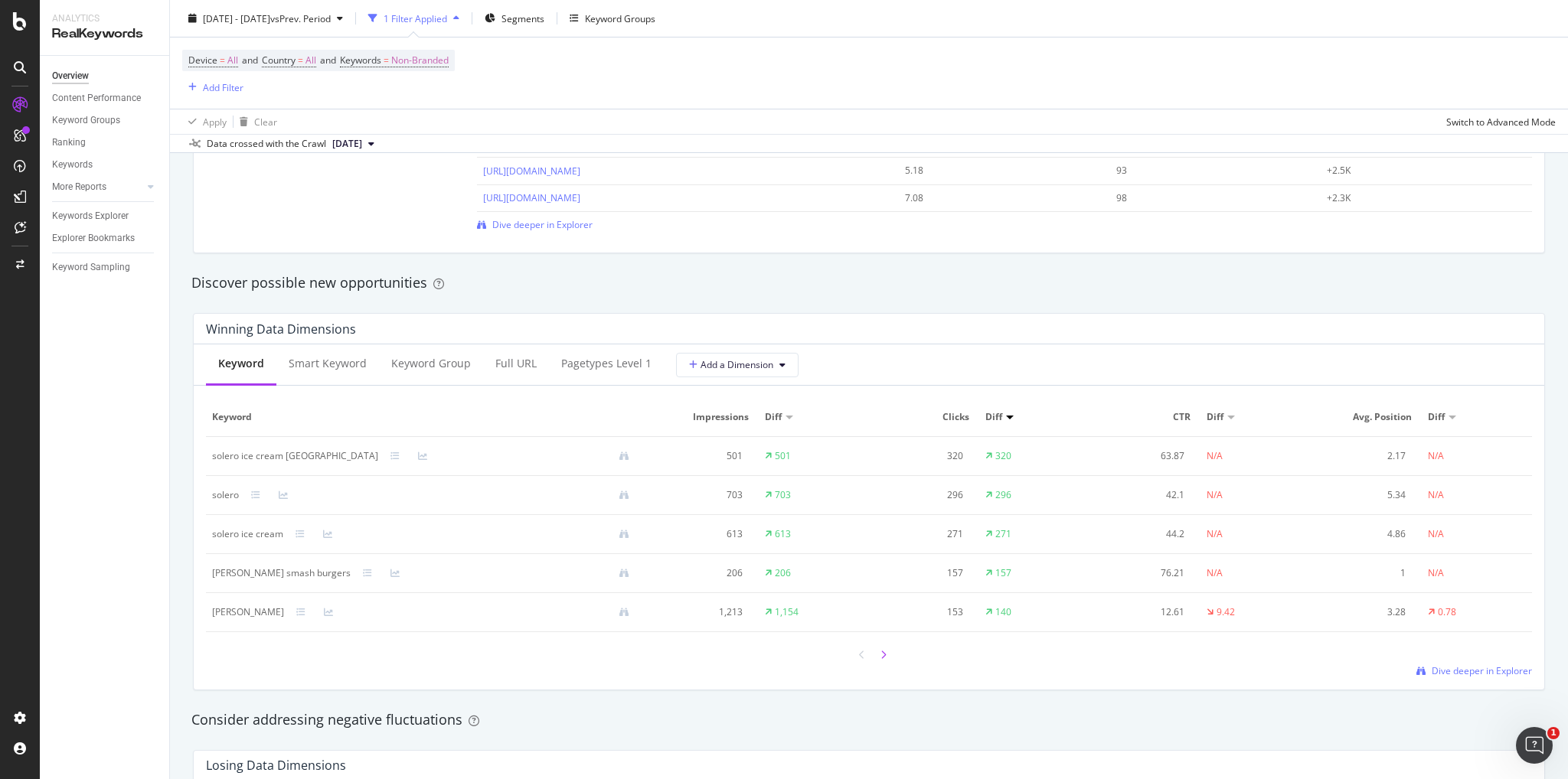
click at [881, 650] on icon at bounding box center [883, 655] width 6 height 9
click at [254, 616] on icon at bounding box center [254, 613] width 9 height 9
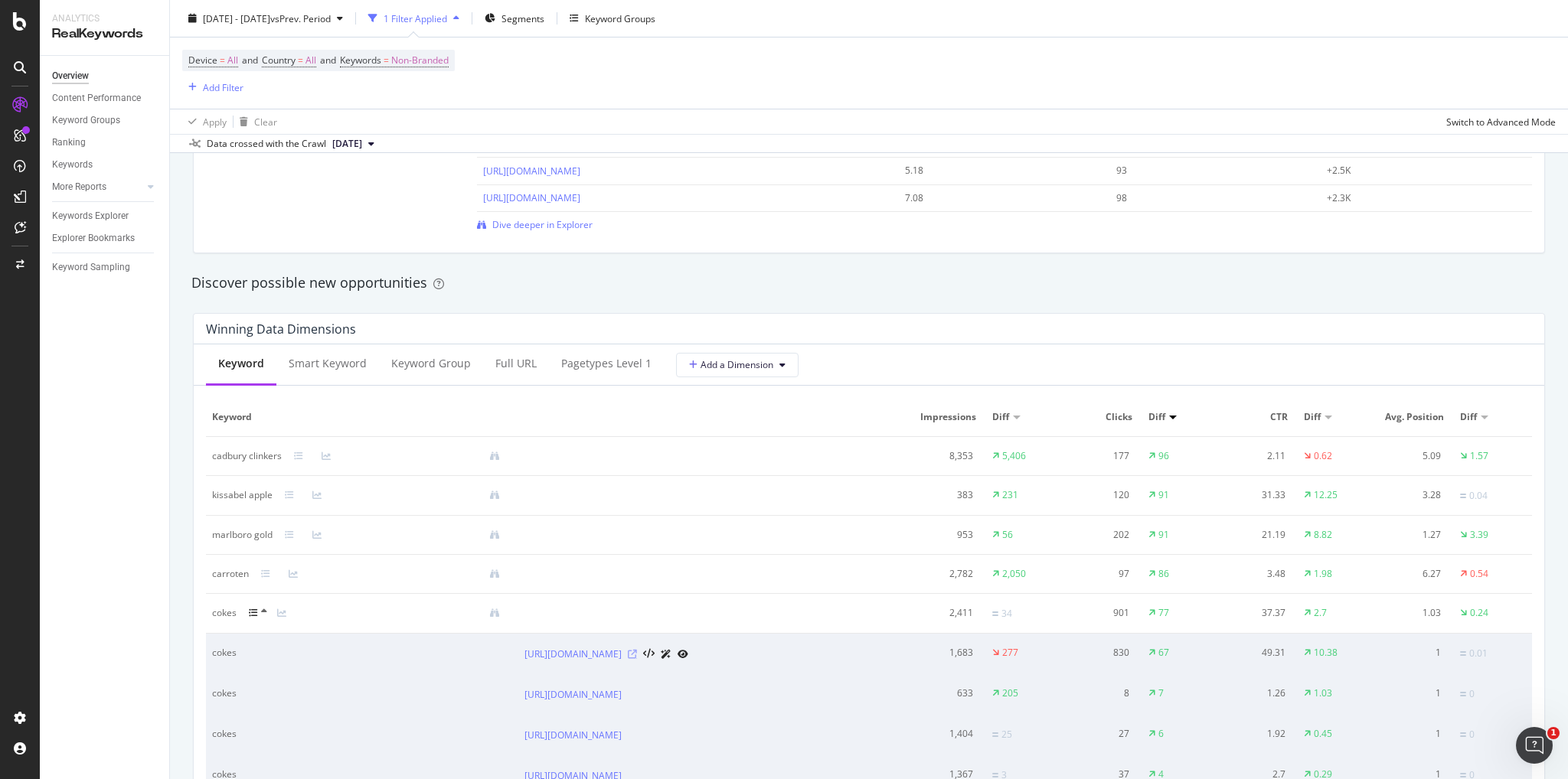
click at [637, 653] on icon at bounding box center [632, 654] width 9 height 9
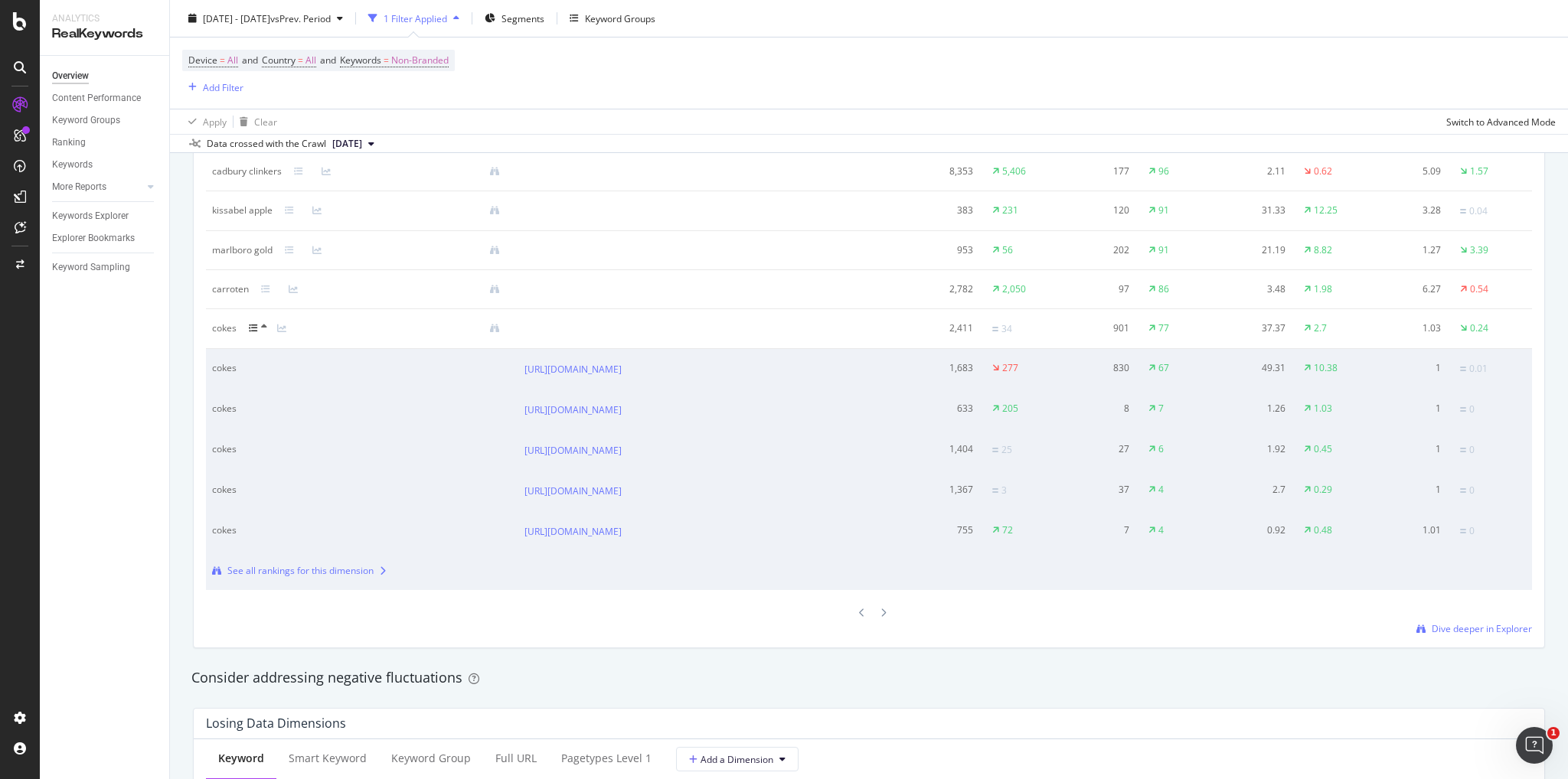
scroll to position [1531, 0]
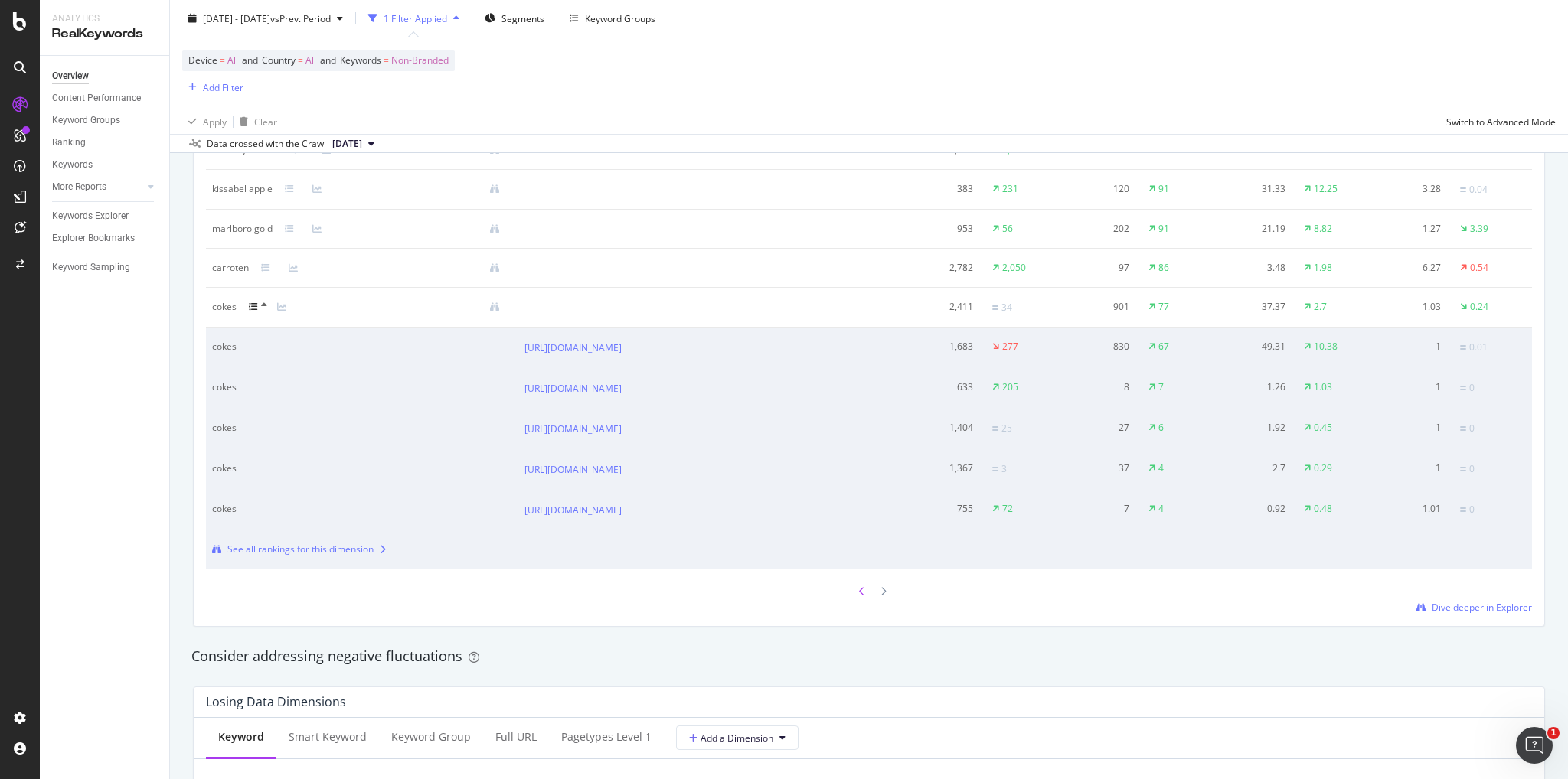
click at [859, 591] on icon at bounding box center [862, 591] width 6 height 9
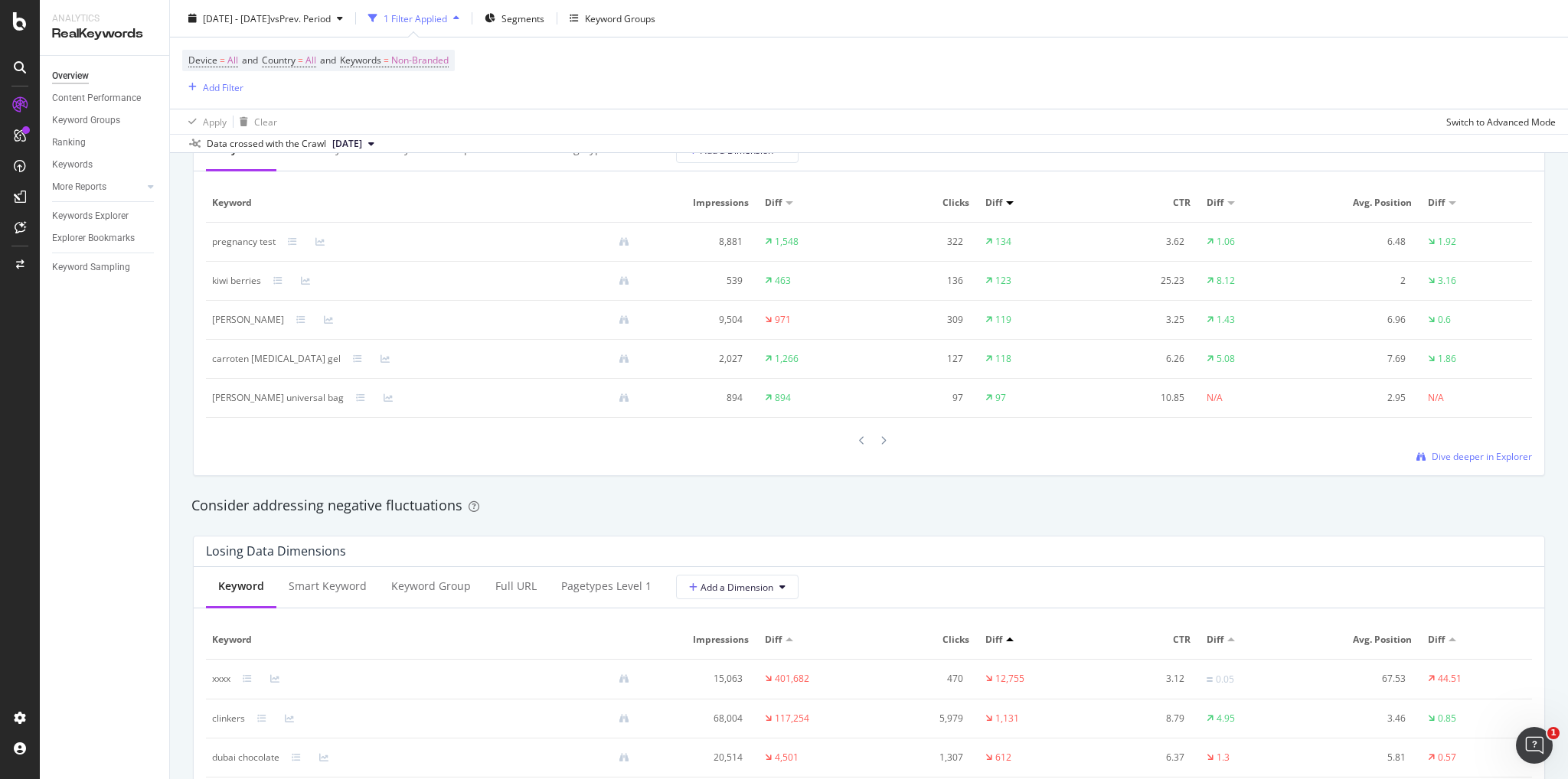
scroll to position [1224, 0]
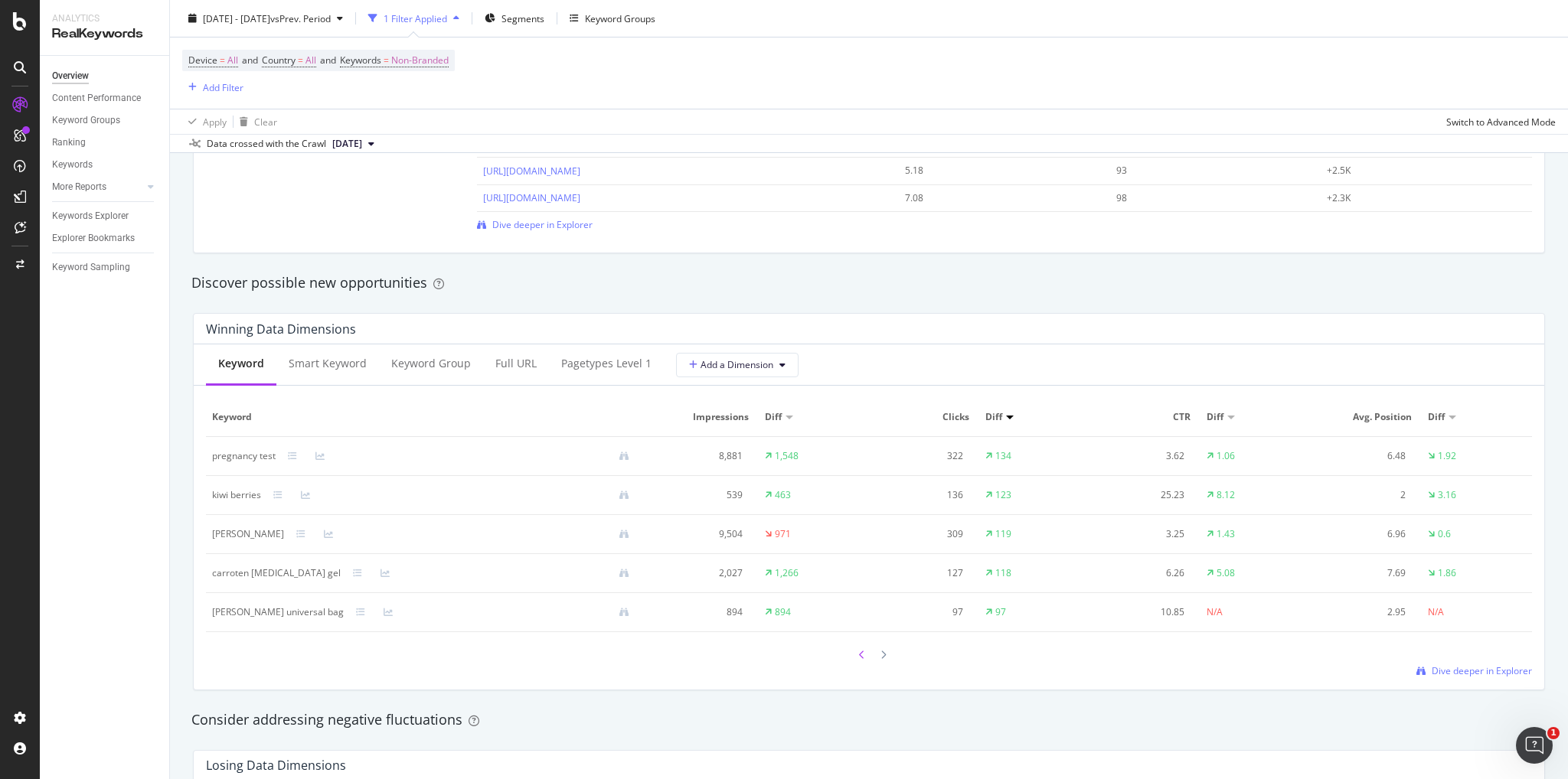
click at [859, 656] on icon at bounding box center [862, 655] width 6 height 9
click at [881, 655] on icon at bounding box center [883, 655] width 6 height 9
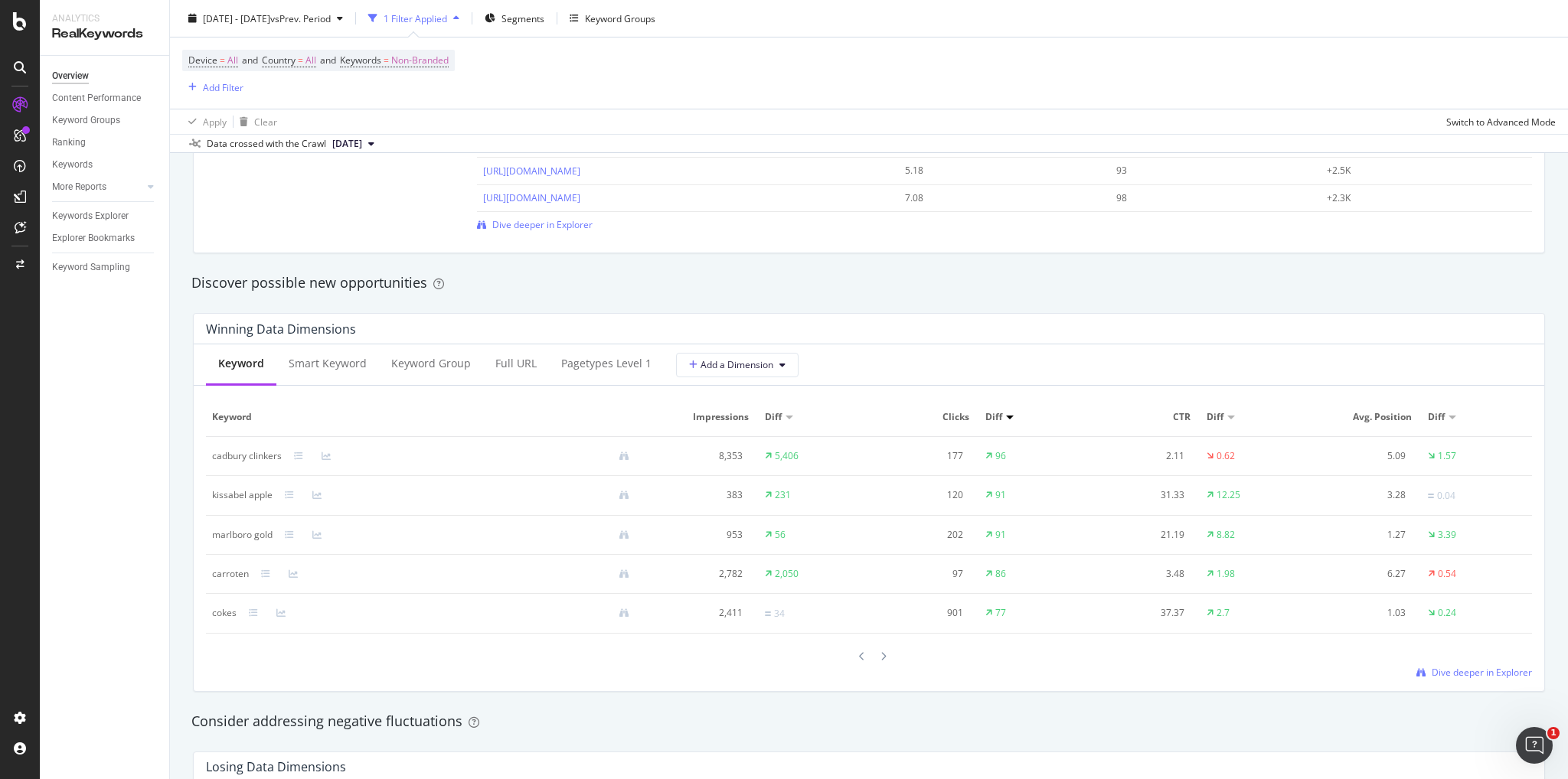
click at [881, 655] on icon at bounding box center [883, 657] width 6 height 9
click at [296, 496] on icon at bounding box center [291, 495] width 9 height 9
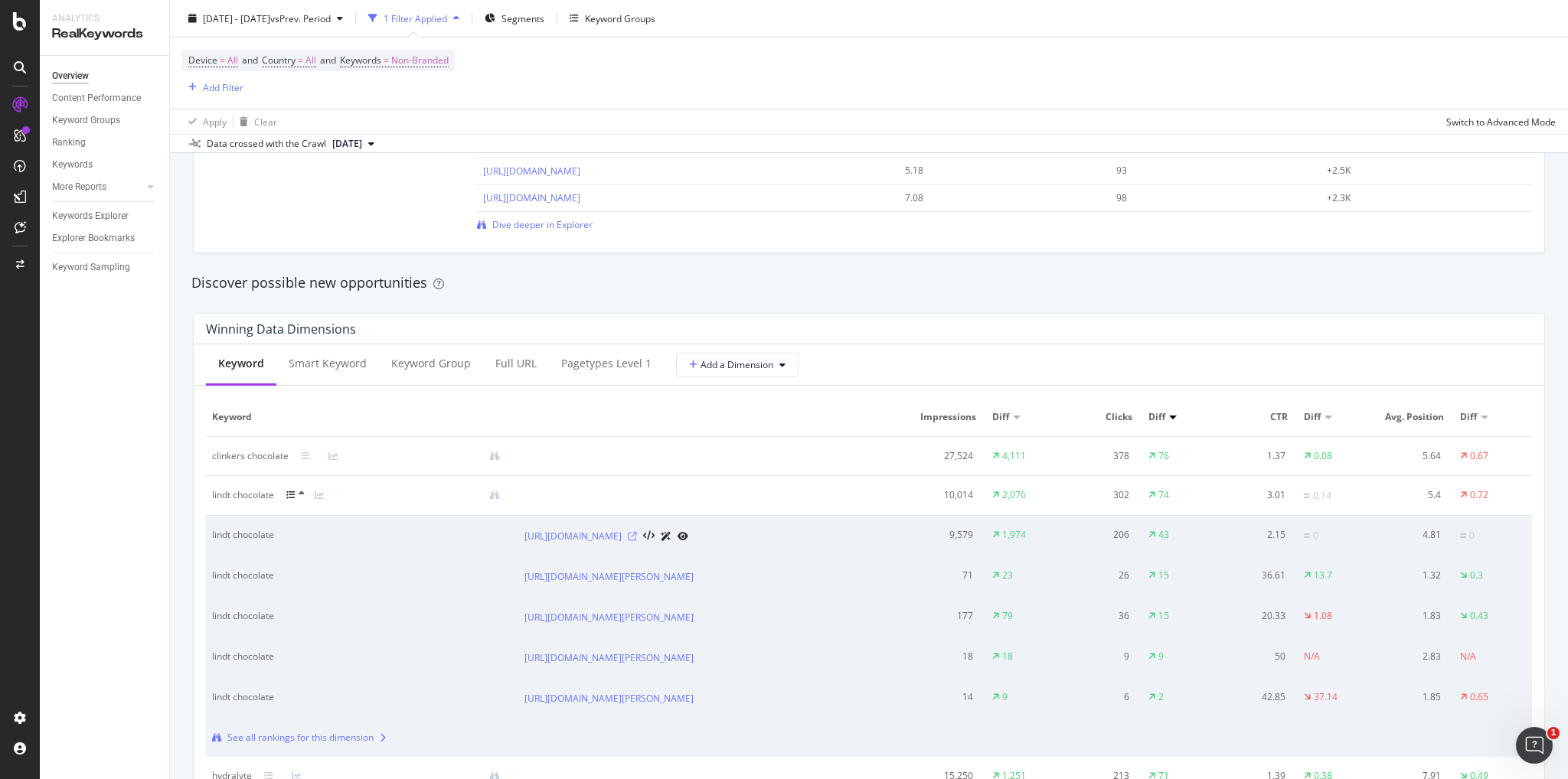
click at [637, 534] on icon at bounding box center [632, 536] width 9 height 9
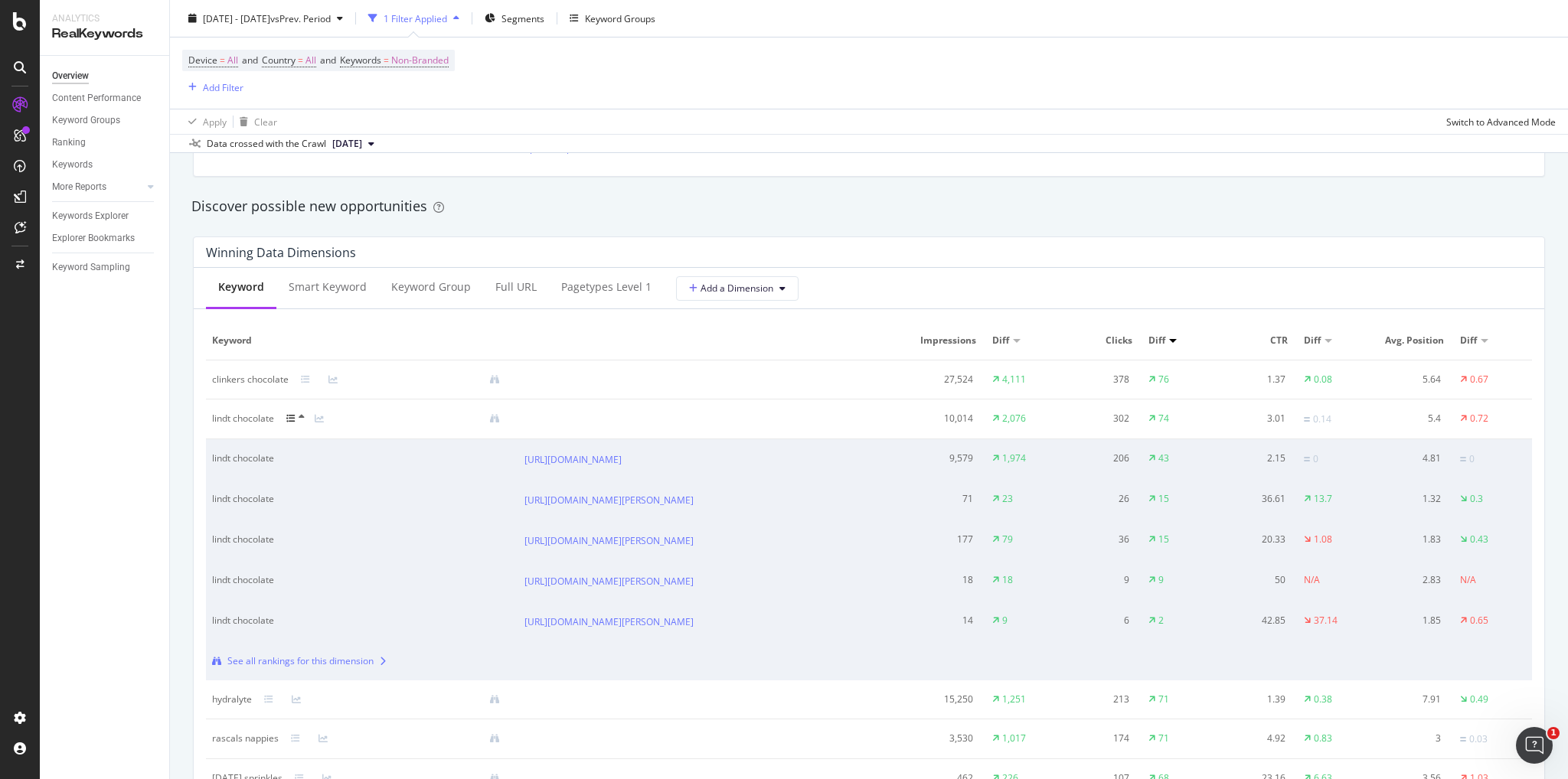
scroll to position [1531, 0]
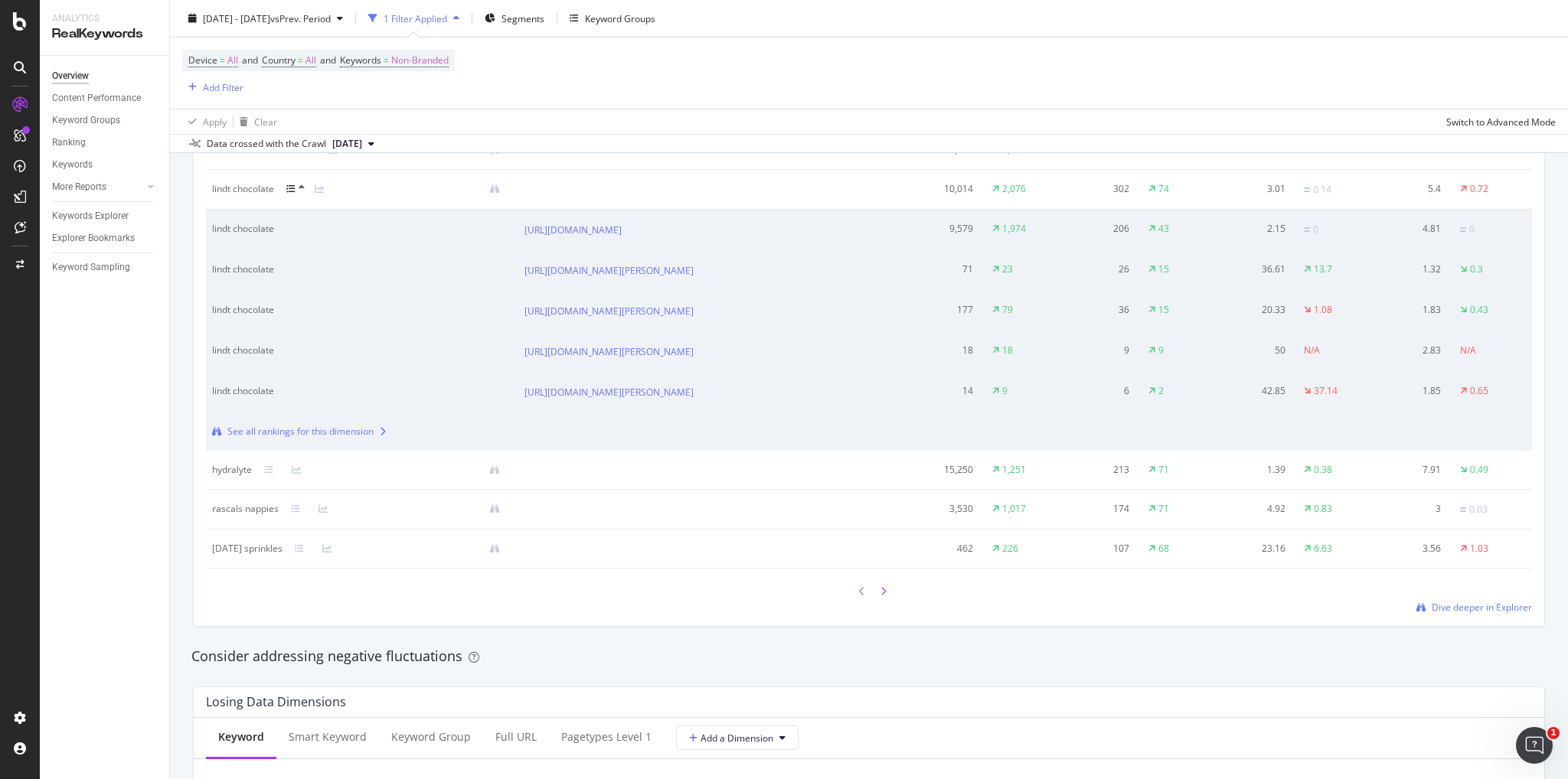
click at [881, 596] on icon at bounding box center [883, 591] width 6 height 9
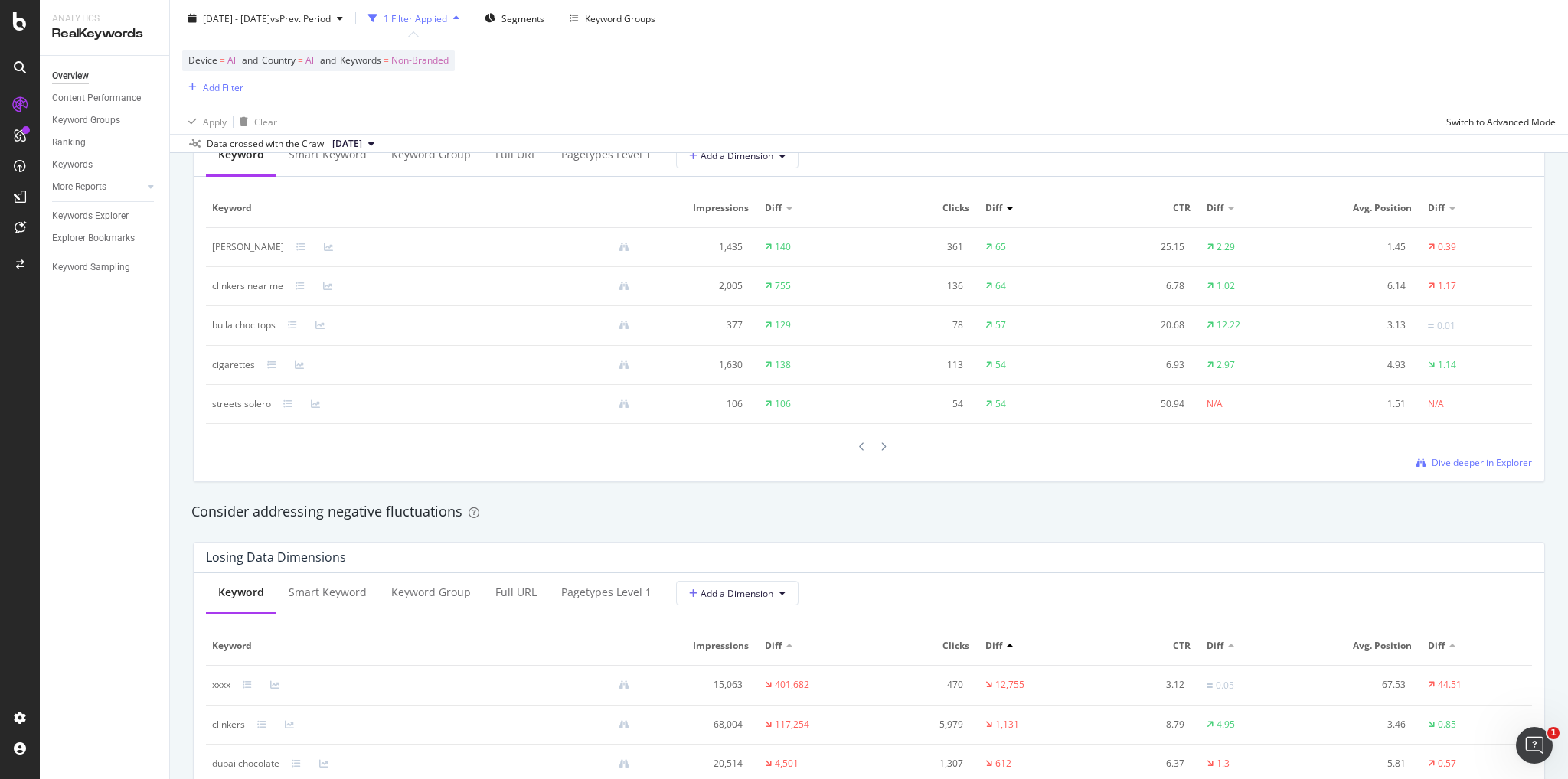
scroll to position [1301, 0]
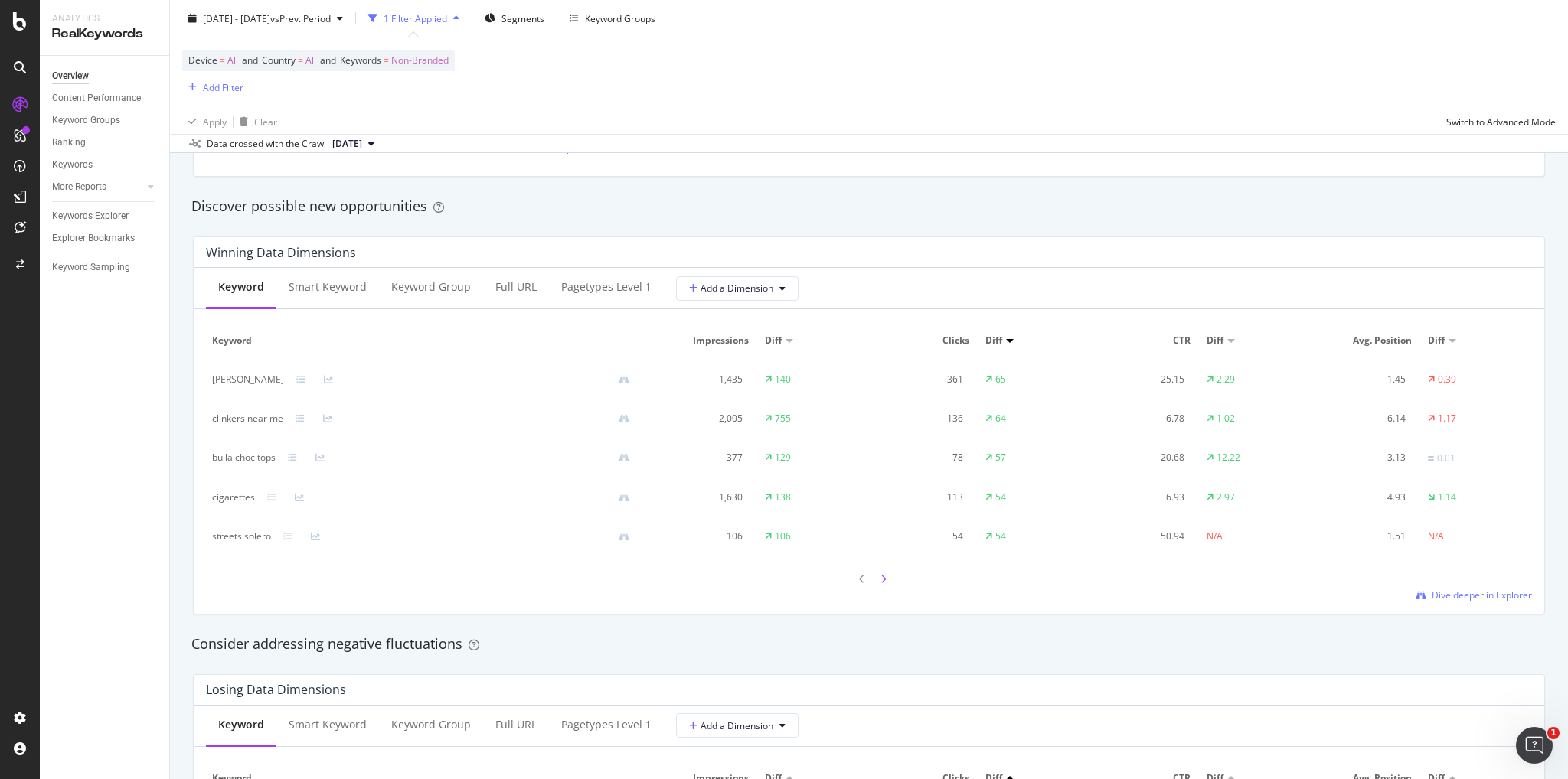
click at [881, 576] on icon at bounding box center [883, 579] width 6 height 9
click at [876, 582] on div at bounding box center [883, 578] width 14 height 21
click at [881, 578] on icon at bounding box center [883, 581] width 6 height 9
click at [881, 578] on icon at bounding box center [883, 580] width 6 height 9
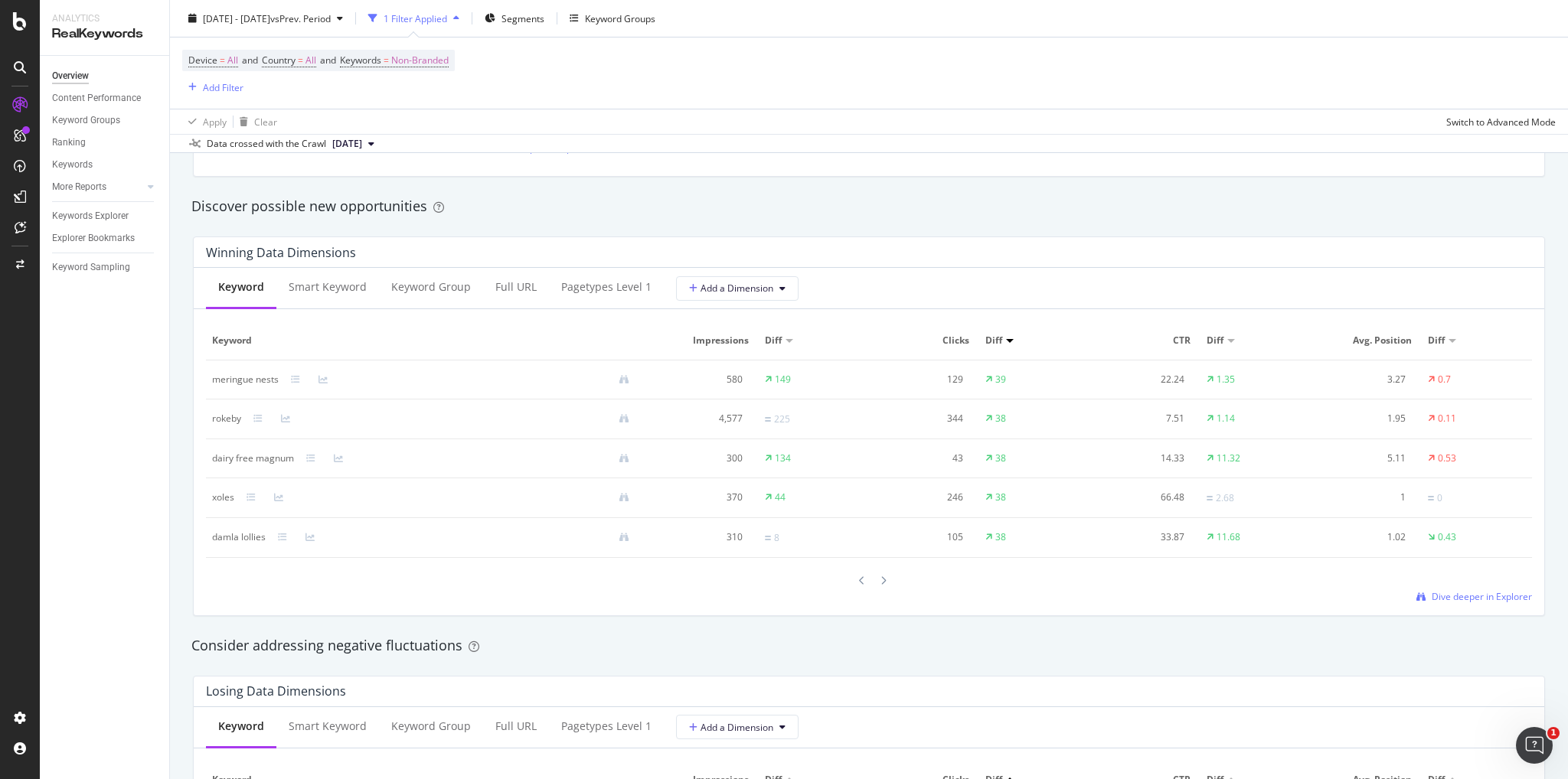
click at [881, 578] on icon at bounding box center [883, 581] width 6 height 9
drag, startPoint x: 212, startPoint y: 378, endPoint x: 267, endPoint y: 382, distance: 55.1
click at [267, 382] on div "damla lollies" at bounding box center [426, 379] width 430 height 14
click at [162, 401] on div "Overview Content Performance Keyword Groups Ranking Keywords More Reports Count…" at bounding box center [105, 417] width 130 height 723
drag, startPoint x: 210, startPoint y: 536, endPoint x: 291, endPoint y: 537, distance: 81.0
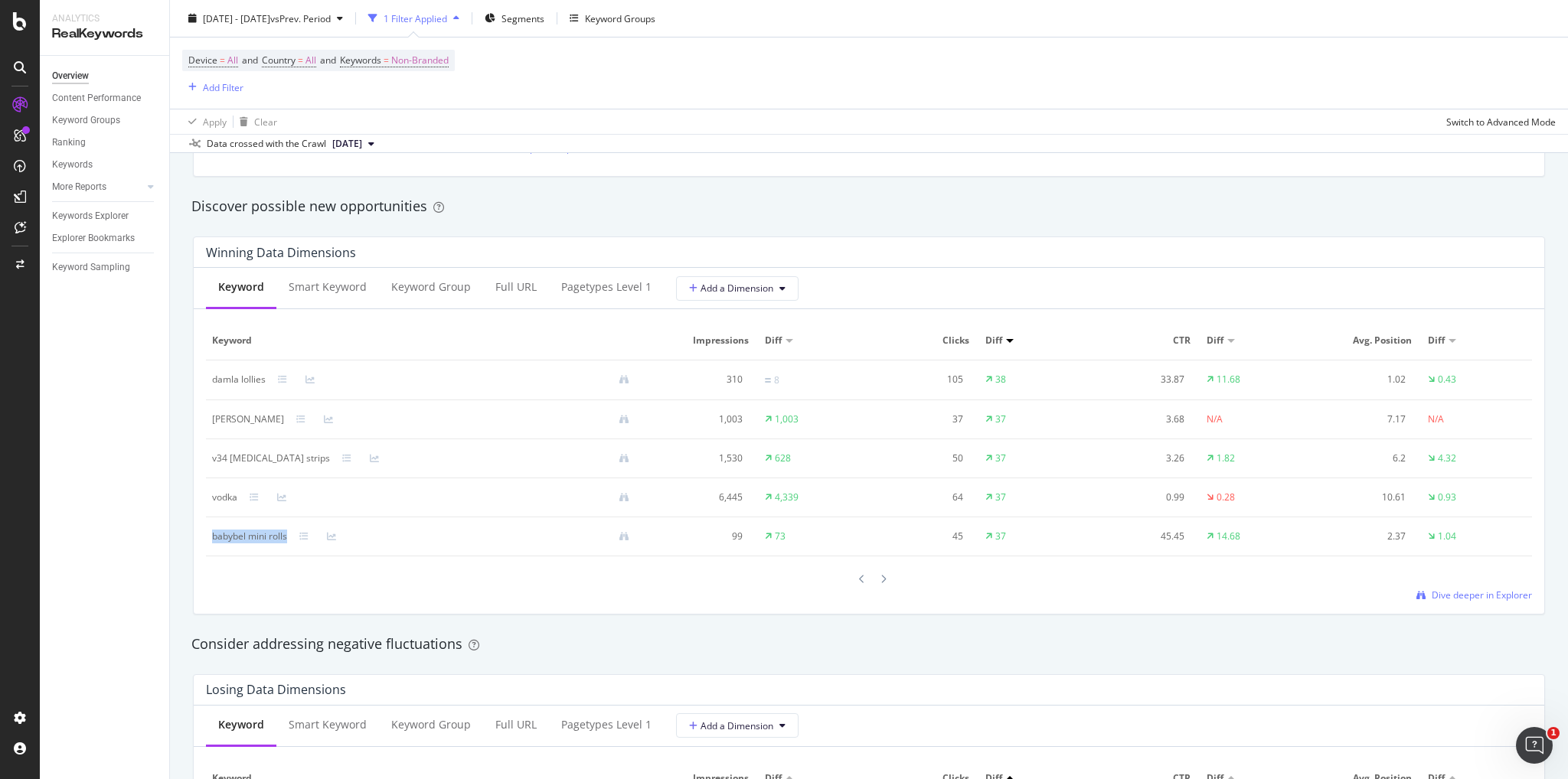
click at [291, 537] on td "babybel mini rolls" at bounding box center [427, 536] width 442 height 39
click at [168, 514] on div "Overview Content Performance Keyword Groups Ranking Keywords More Reports Count…" at bounding box center [105, 417] width 130 height 723
click at [860, 578] on div at bounding box center [862, 578] width 14 height 21
click at [860, 578] on div at bounding box center [862, 580] width 14 height 21
click at [860, 578] on div at bounding box center [862, 579] width 14 height 21
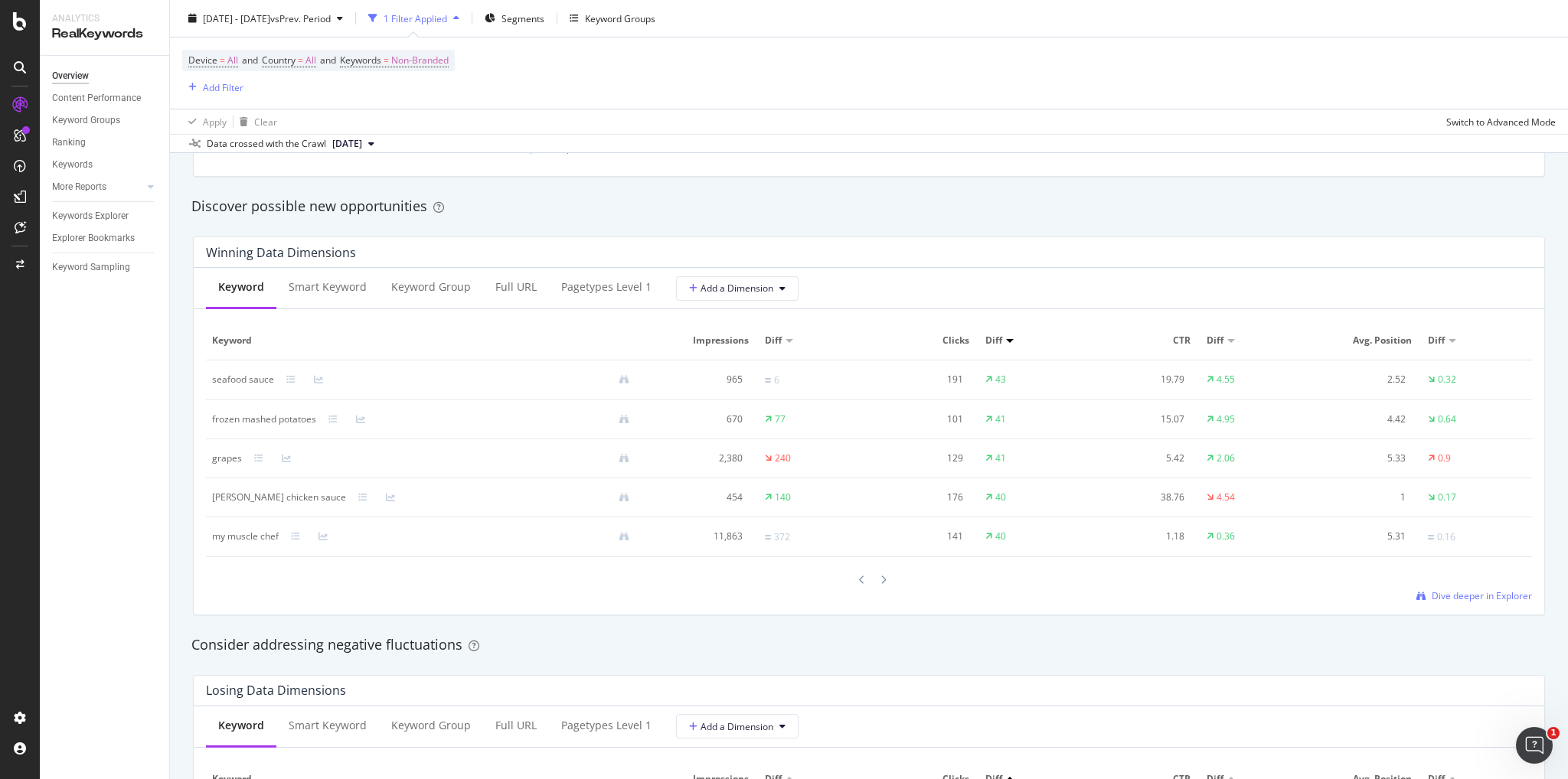
click at [860, 578] on div at bounding box center [862, 579] width 14 height 21
click at [860, 578] on div at bounding box center [862, 580] width 14 height 21
click at [860, 578] on div at bounding box center [862, 578] width 14 height 21
click at [859, 578] on icon at bounding box center [862, 579] width 6 height 9
click at [859, 578] on icon at bounding box center [862, 580] width 6 height 9
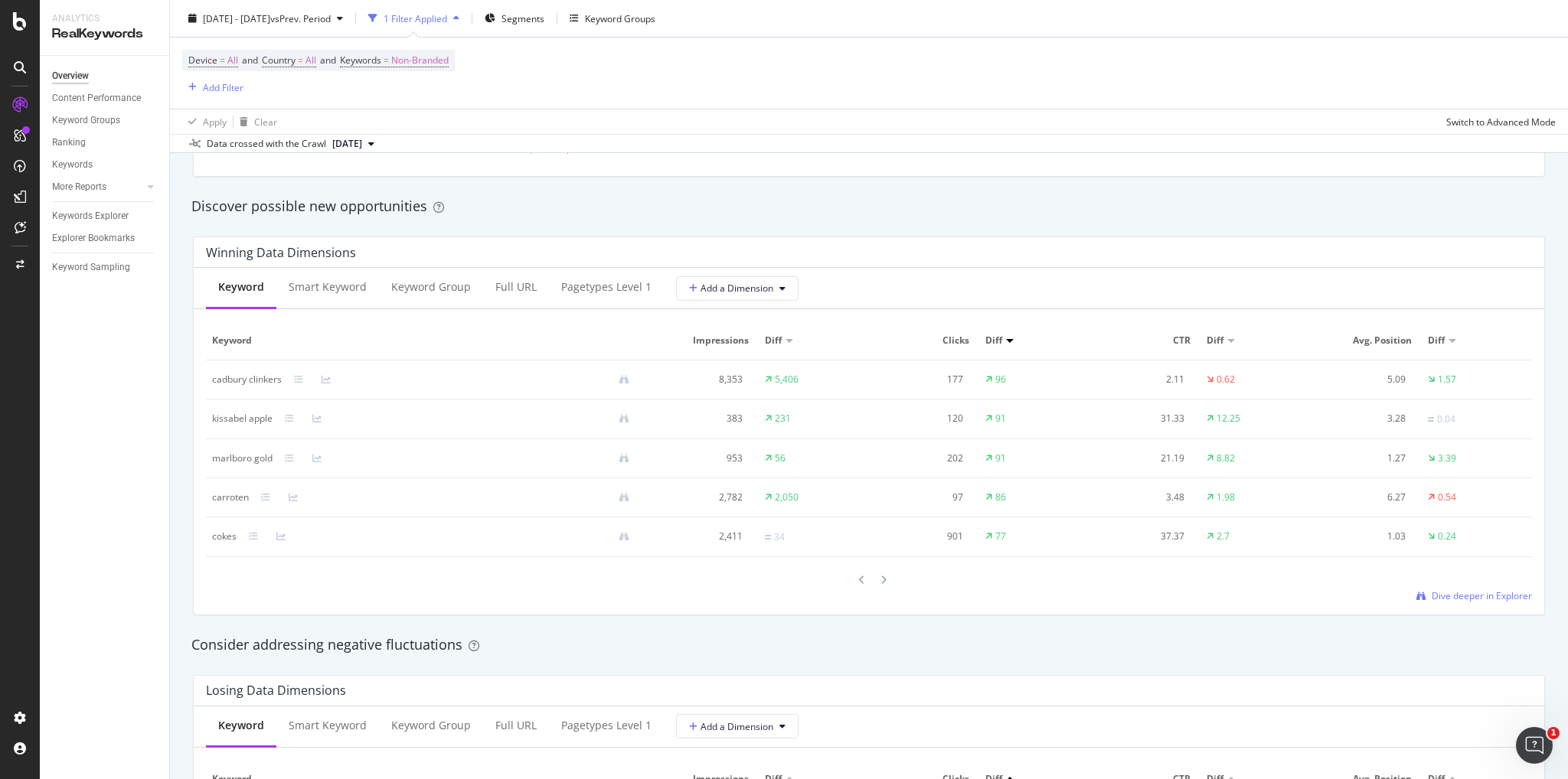
click at [859, 578] on icon at bounding box center [862, 580] width 6 height 9
click at [859, 581] on icon at bounding box center [862, 578] width 6 height 9
click at [859, 576] on icon at bounding box center [862, 578] width 6 height 9
click at [881, 574] on icon at bounding box center [883, 578] width 6 height 9
click at [282, 421] on icon at bounding box center [277, 419] width 9 height 9
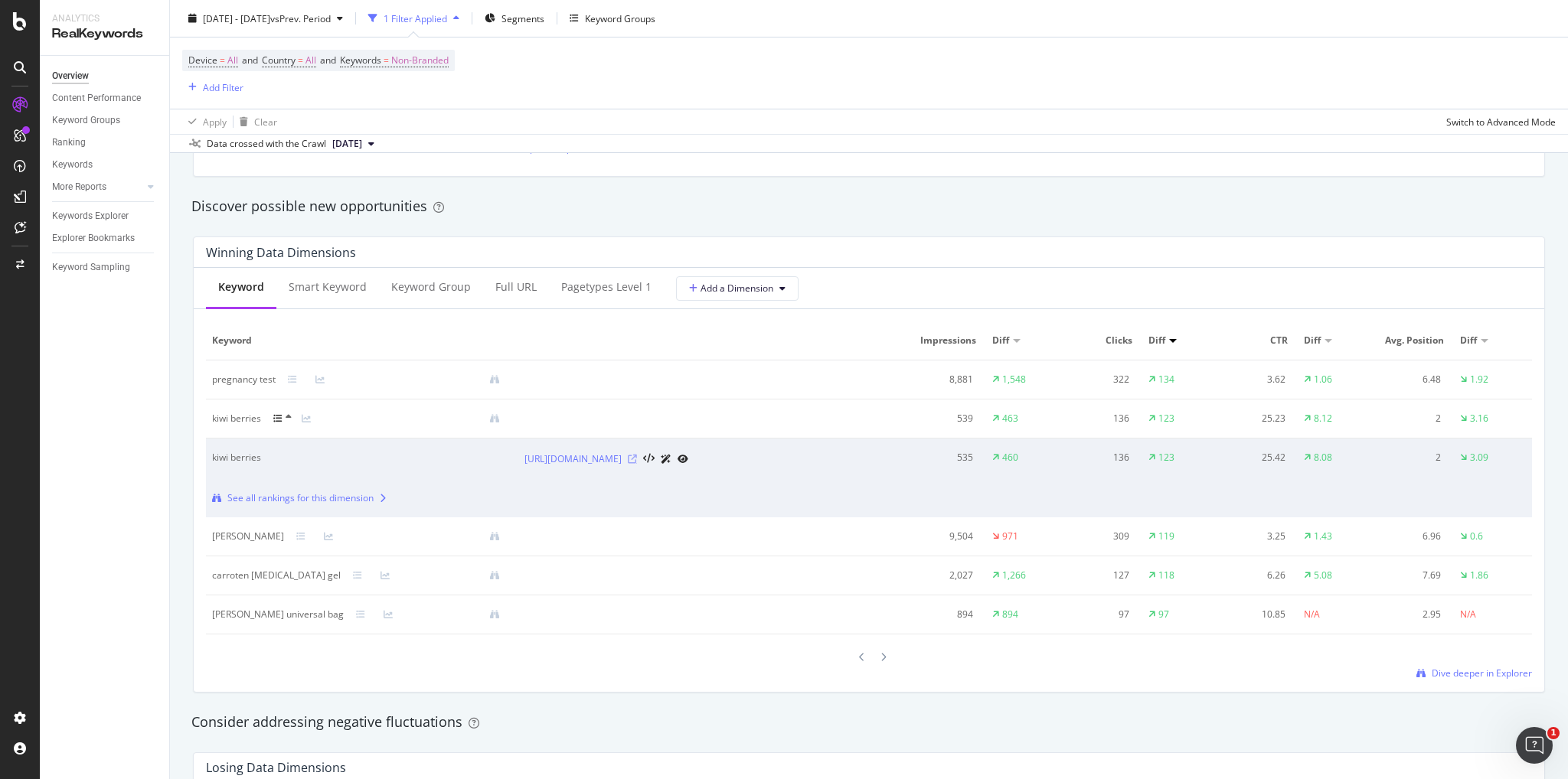
click at [637, 460] on icon at bounding box center [632, 459] width 9 height 9
click at [281, 416] on icon at bounding box center [277, 419] width 9 height 9
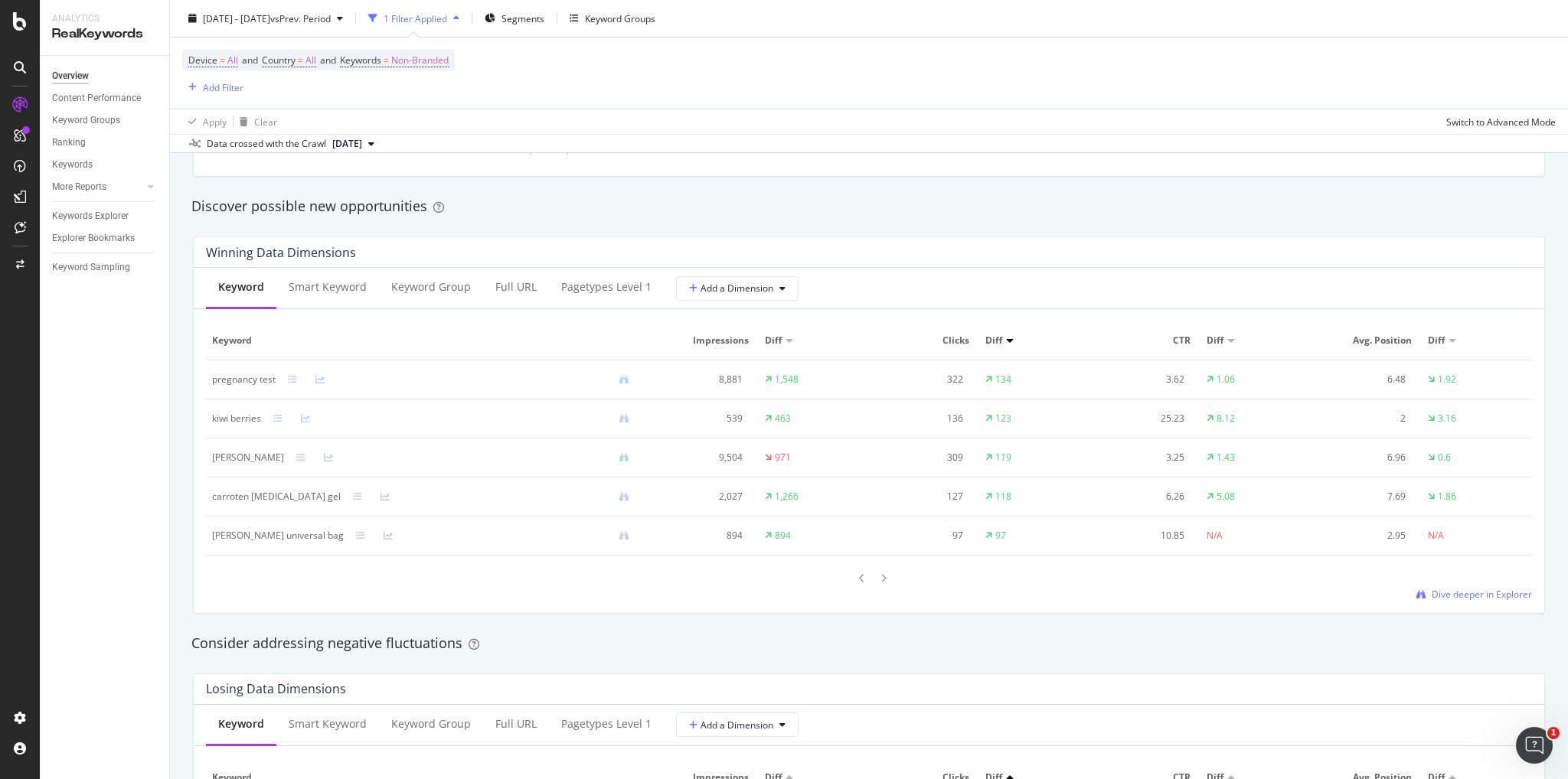
click at [340, 496] on div at bounding box center [491, 496] width 301 height 10
click at [353, 496] on icon at bounding box center [358, 496] width 9 height 9
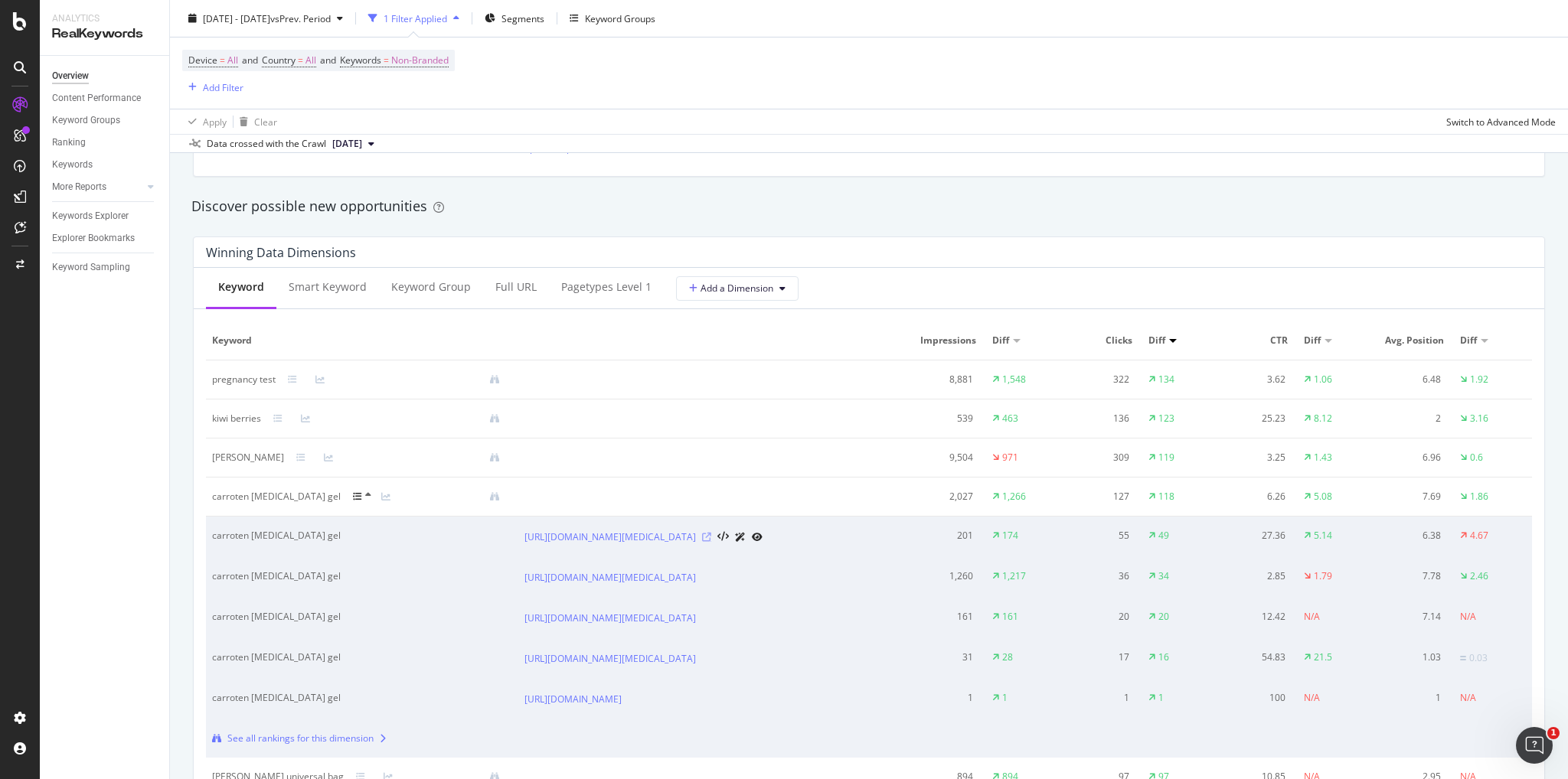
click at [711, 542] on icon at bounding box center [706, 537] width 9 height 9
